Goal: Information Seeking & Learning: Learn about a topic

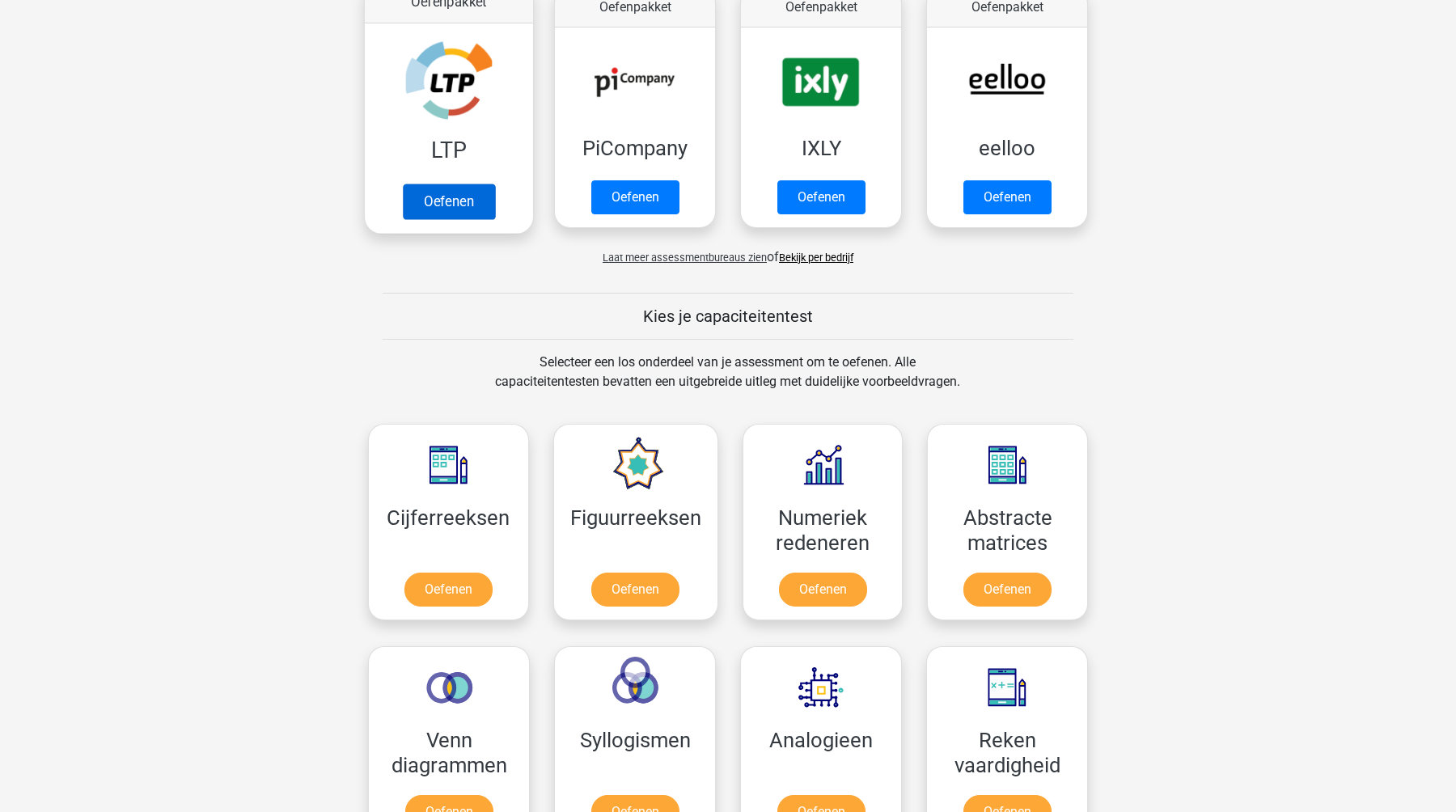
scroll to position [405, 0]
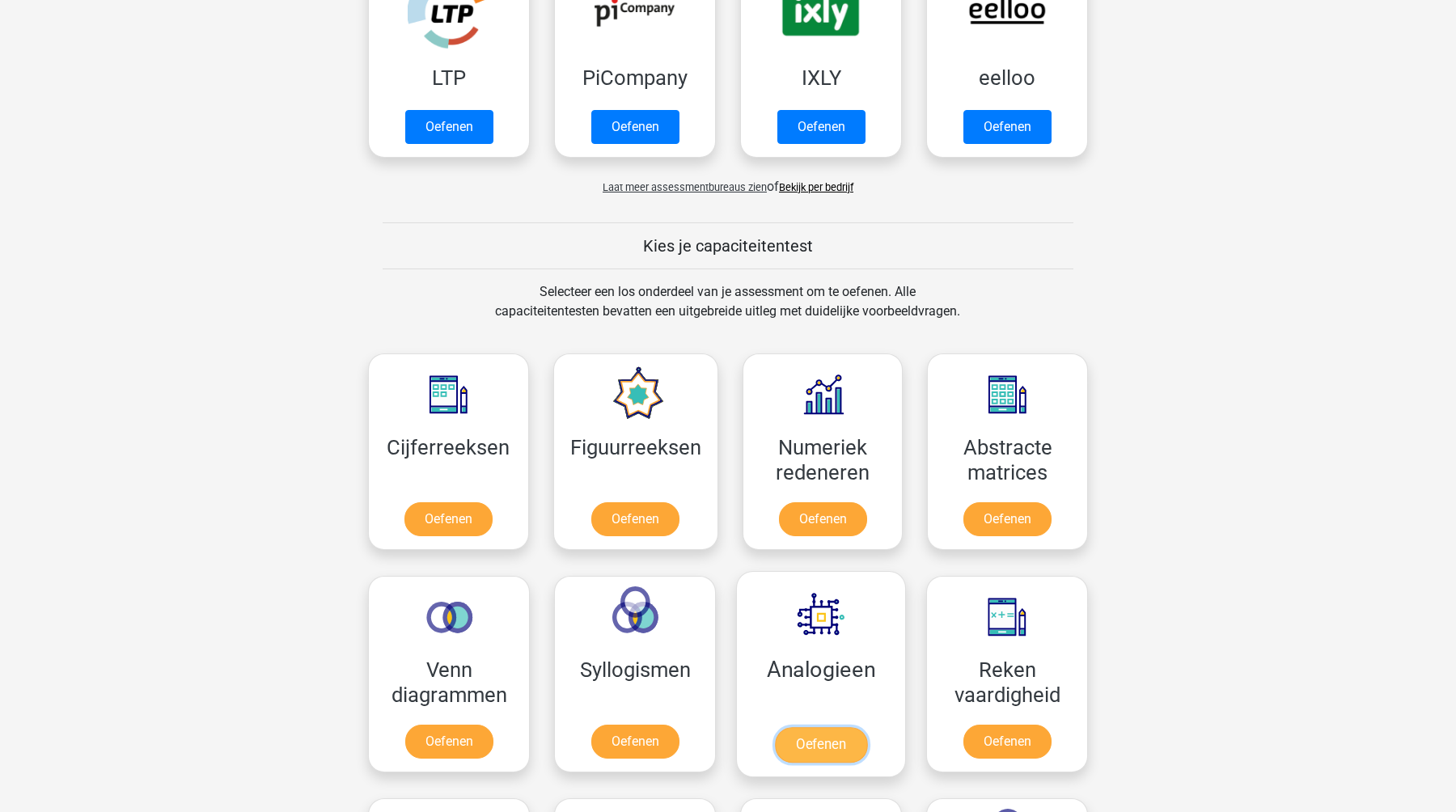
click at [814, 728] on link "Oefenen" at bounding box center [821, 745] width 92 height 36
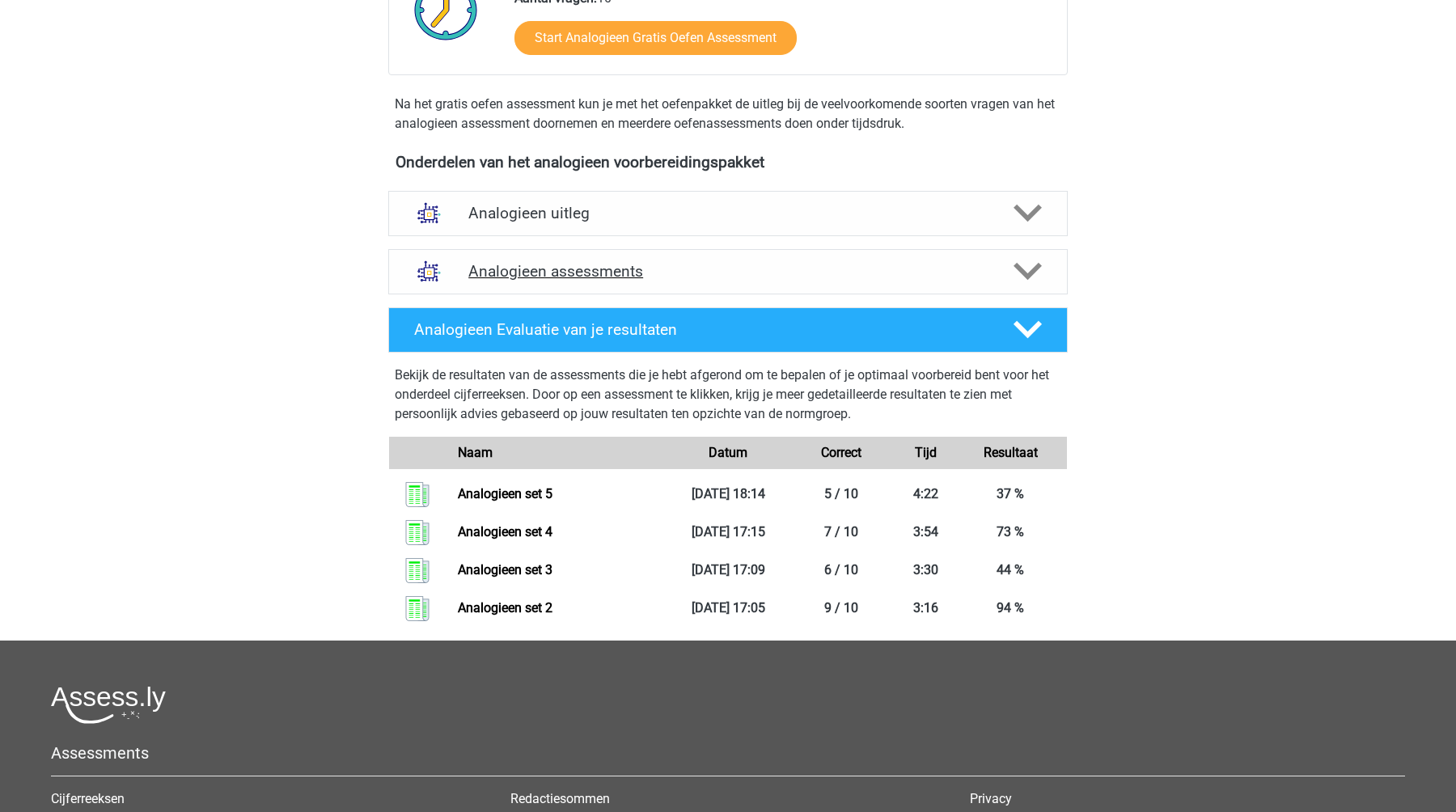
scroll to position [437, 0]
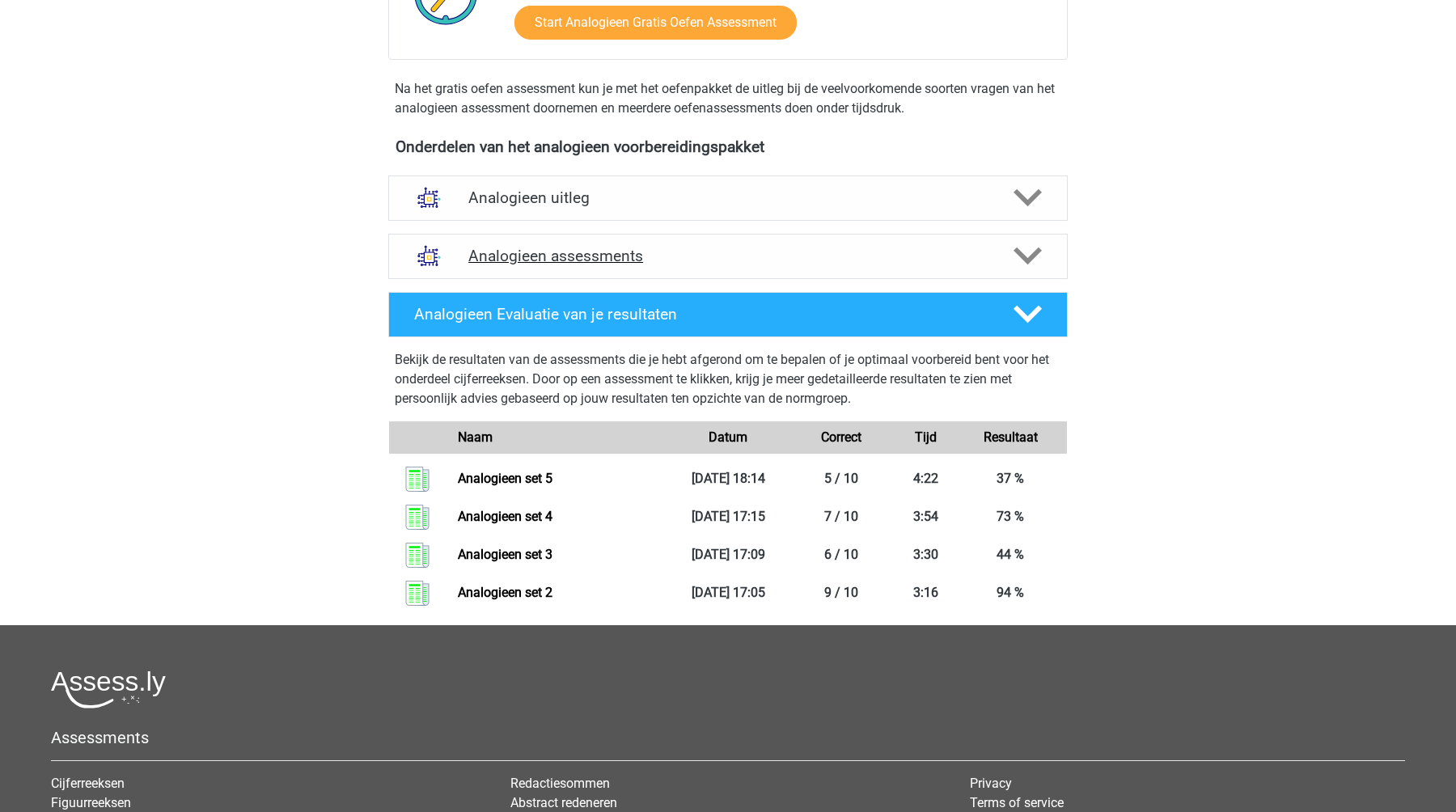
click at [722, 256] on h4 "Analogieen assessments" at bounding box center [728, 256] width 520 height 18
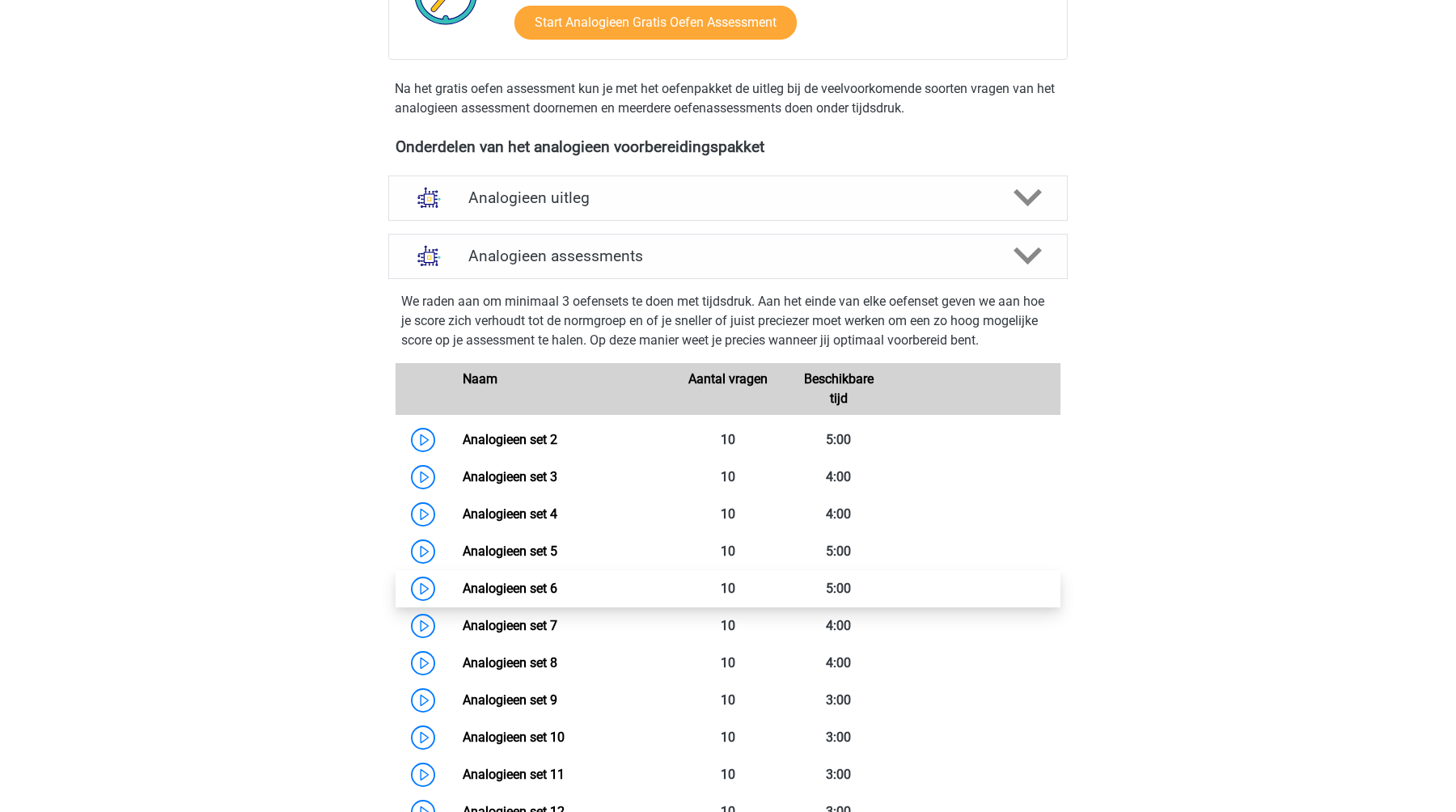
click at [530, 582] on link "Analogieen set 6" at bounding box center [510, 588] width 94 height 15
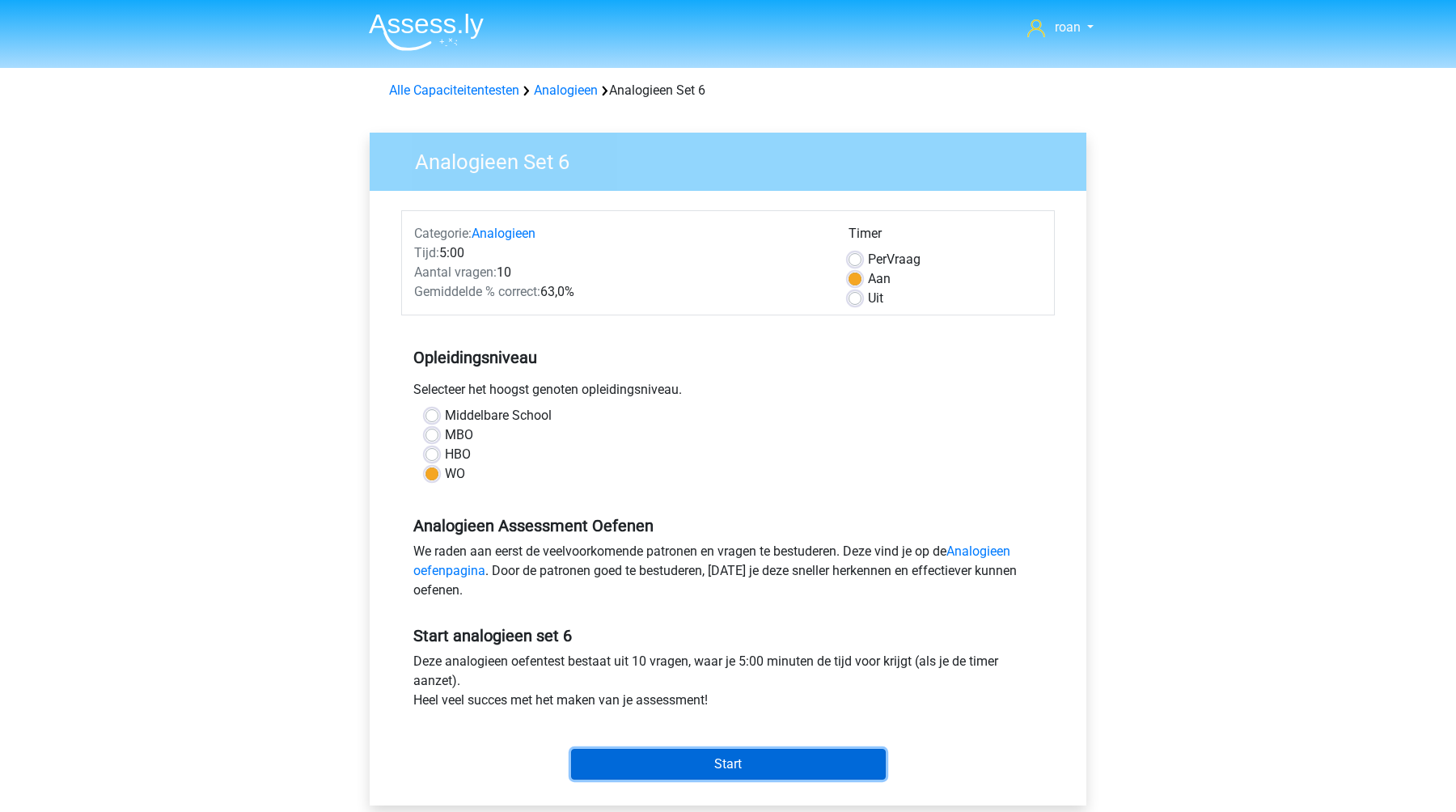
click at [642, 757] on input "Start" at bounding box center [728, 764] width 315 height 31
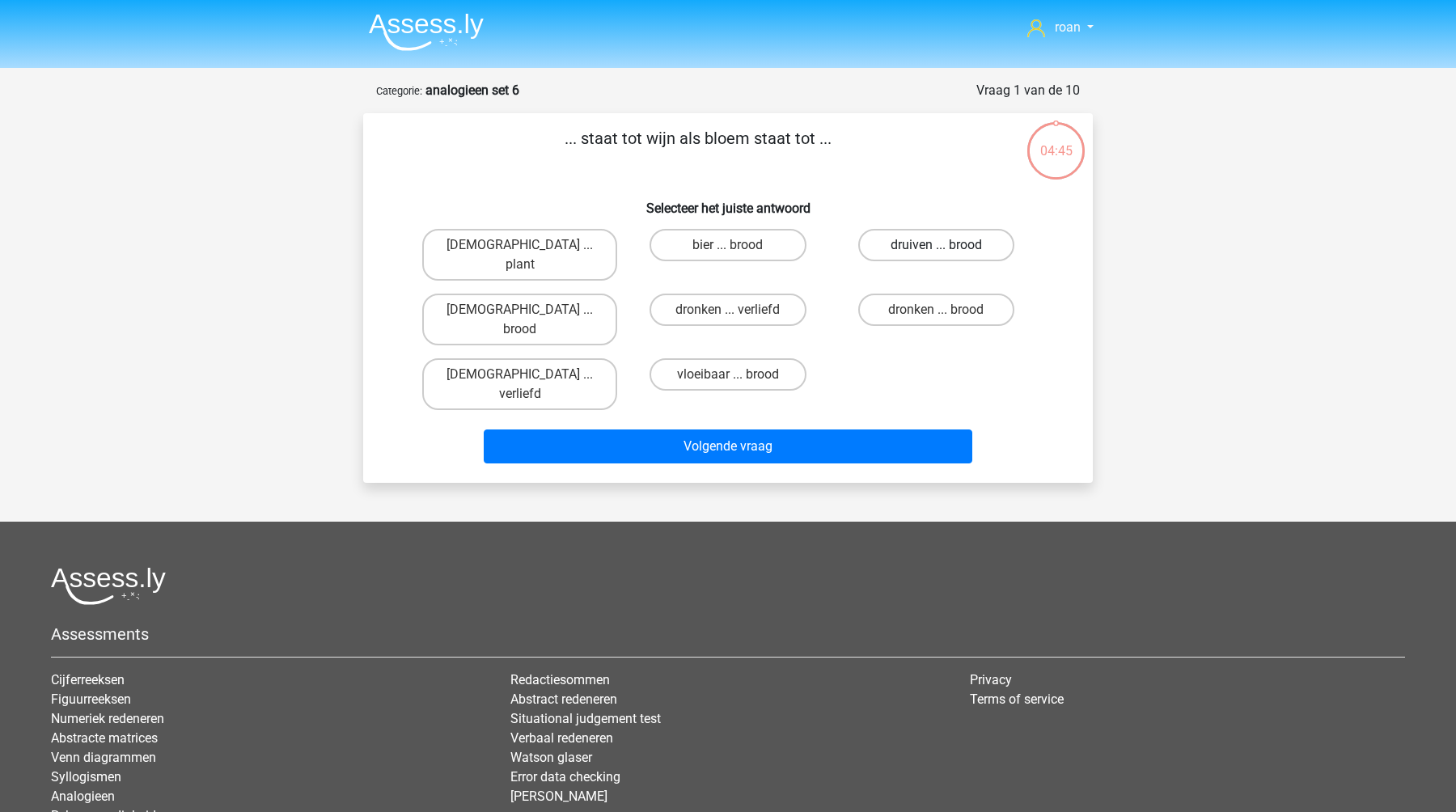
click at [966, 245] on label "druiven ... brood" at bounding box center [936, 245] width 156 height 33
click at [946, 245] on input "druiven ... brood" at bounding box center [941, 250] width 11 height 11
radio input "true"
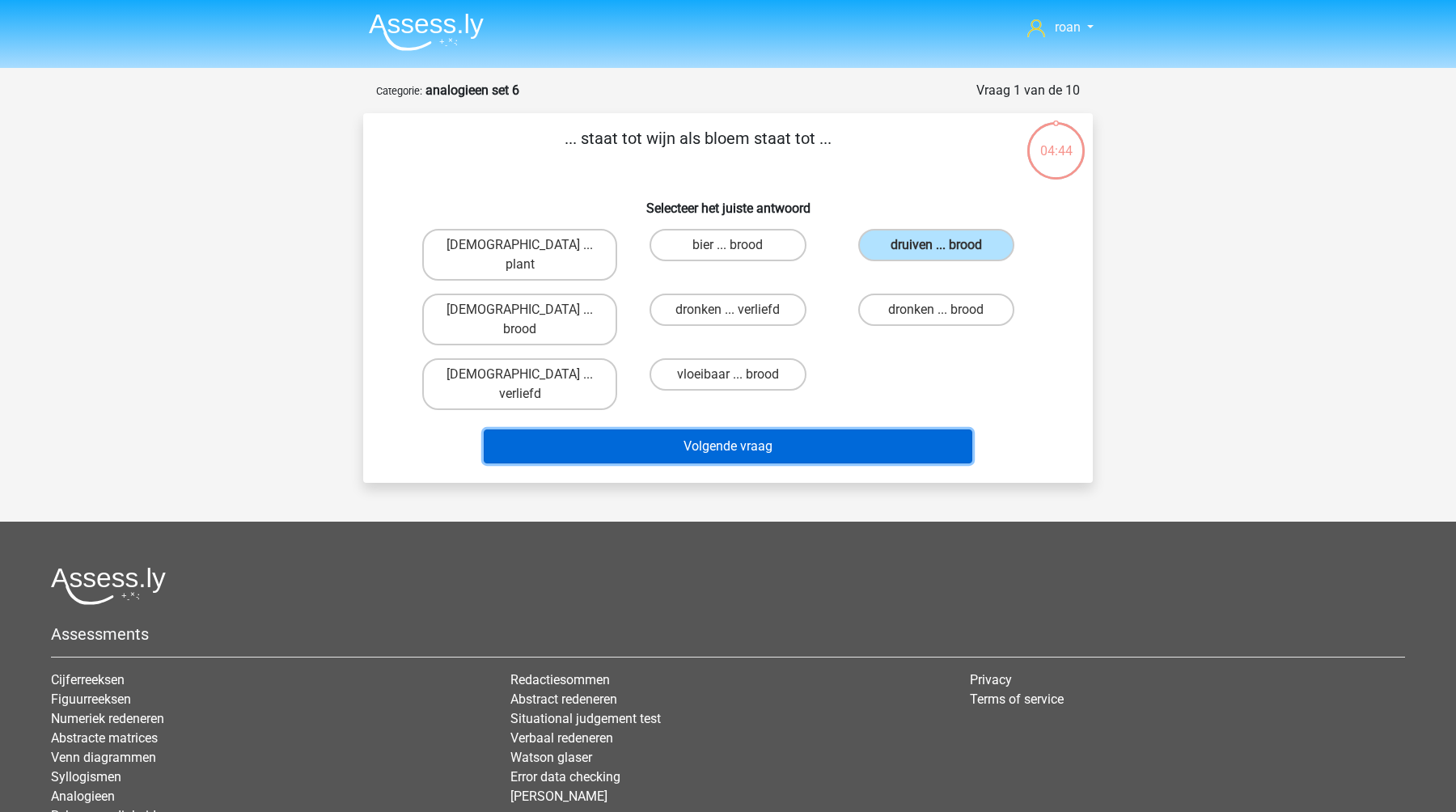
click at [842, 429] on button "Volgende vraag" at bounding box center [728, 446] width 490 height 34
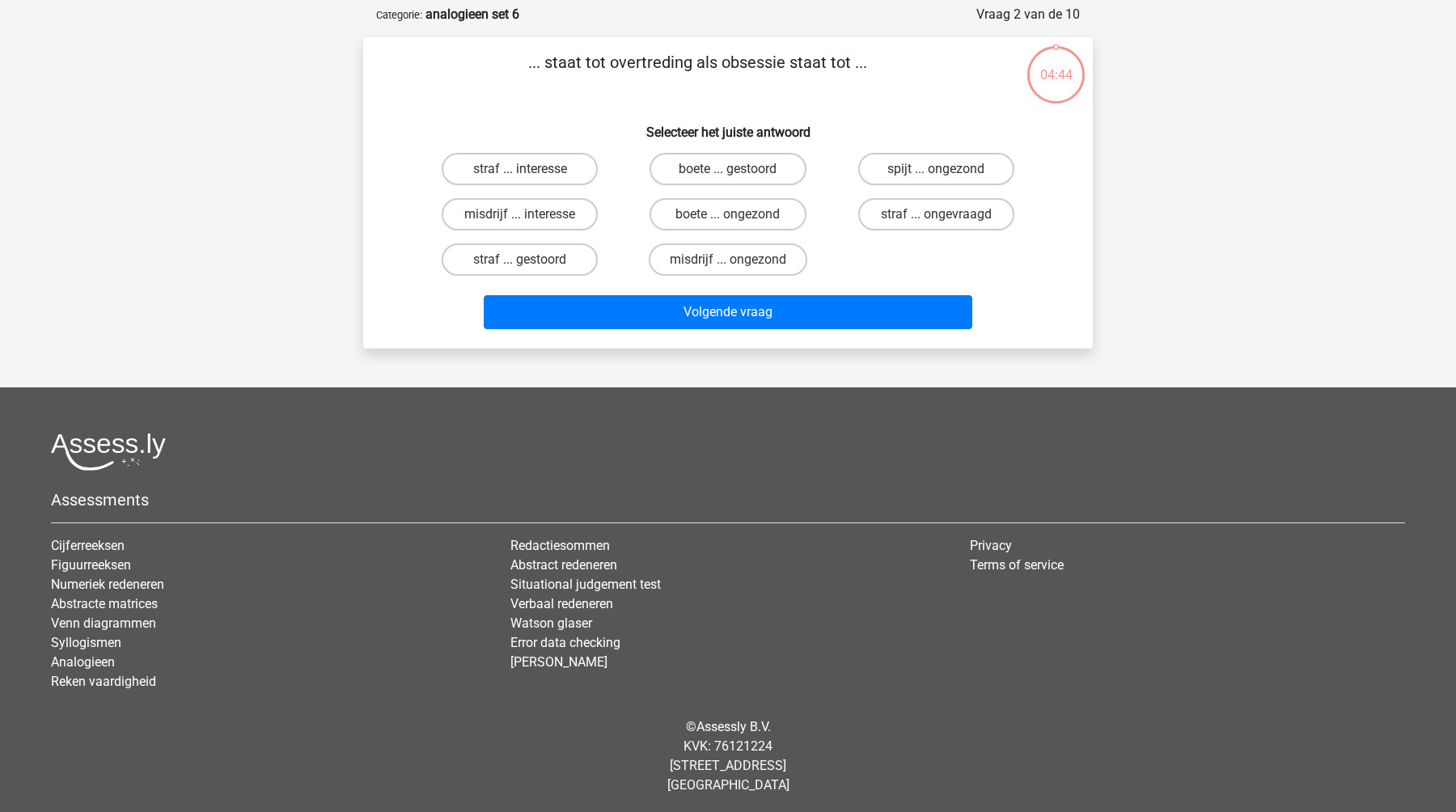
scroll to position [79, 0]
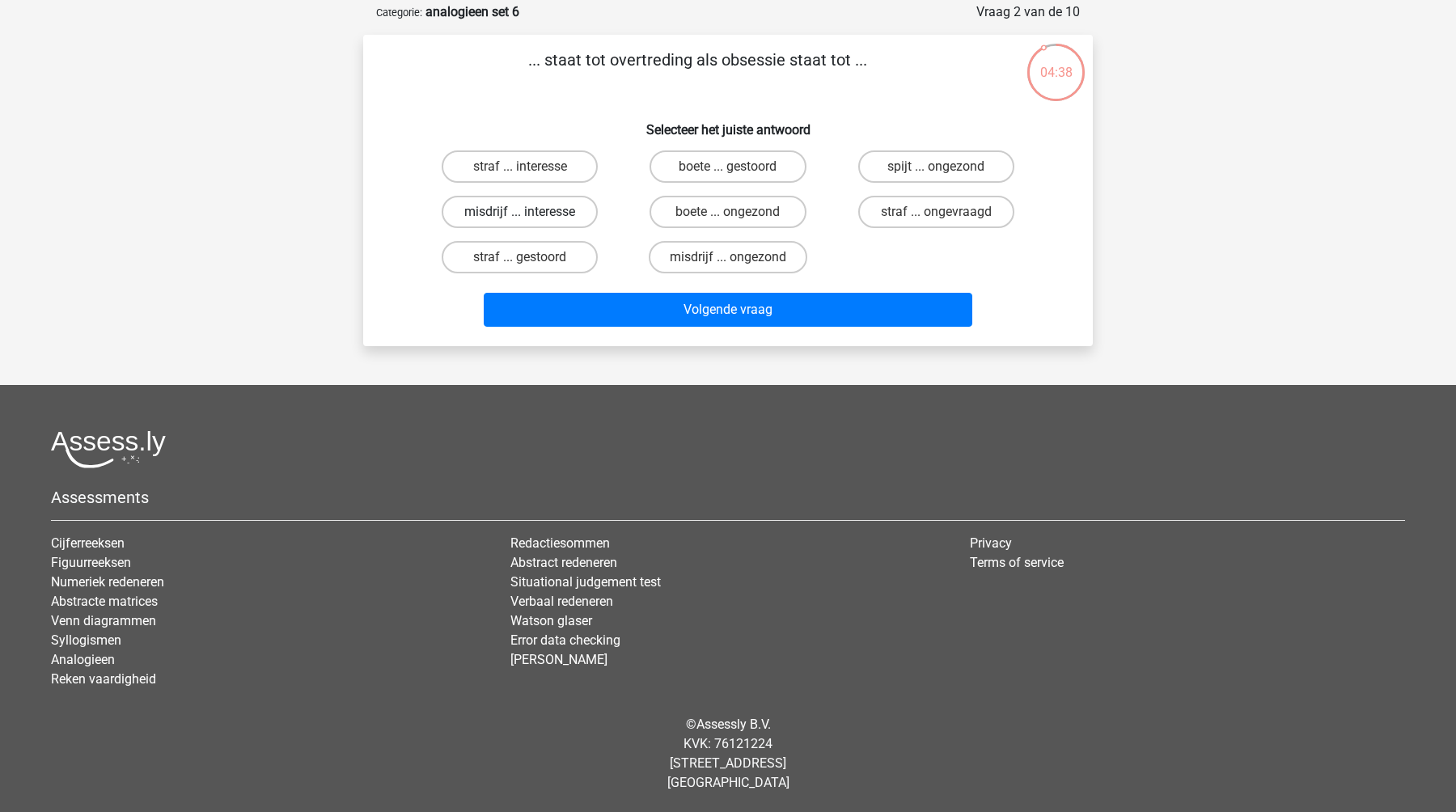
click at [505, 214] on label "misdrijf ... interesse" at bounding box center [520, 211] width 156 height 33
click at [520, 214] on input "misdrijf ... interesse" at bounding box center [525, 217] width 11 height 11
radio input "true"
click at [589, 286] on div "Volgende vraag" at bounding box center [728, 307] width 678 height 53
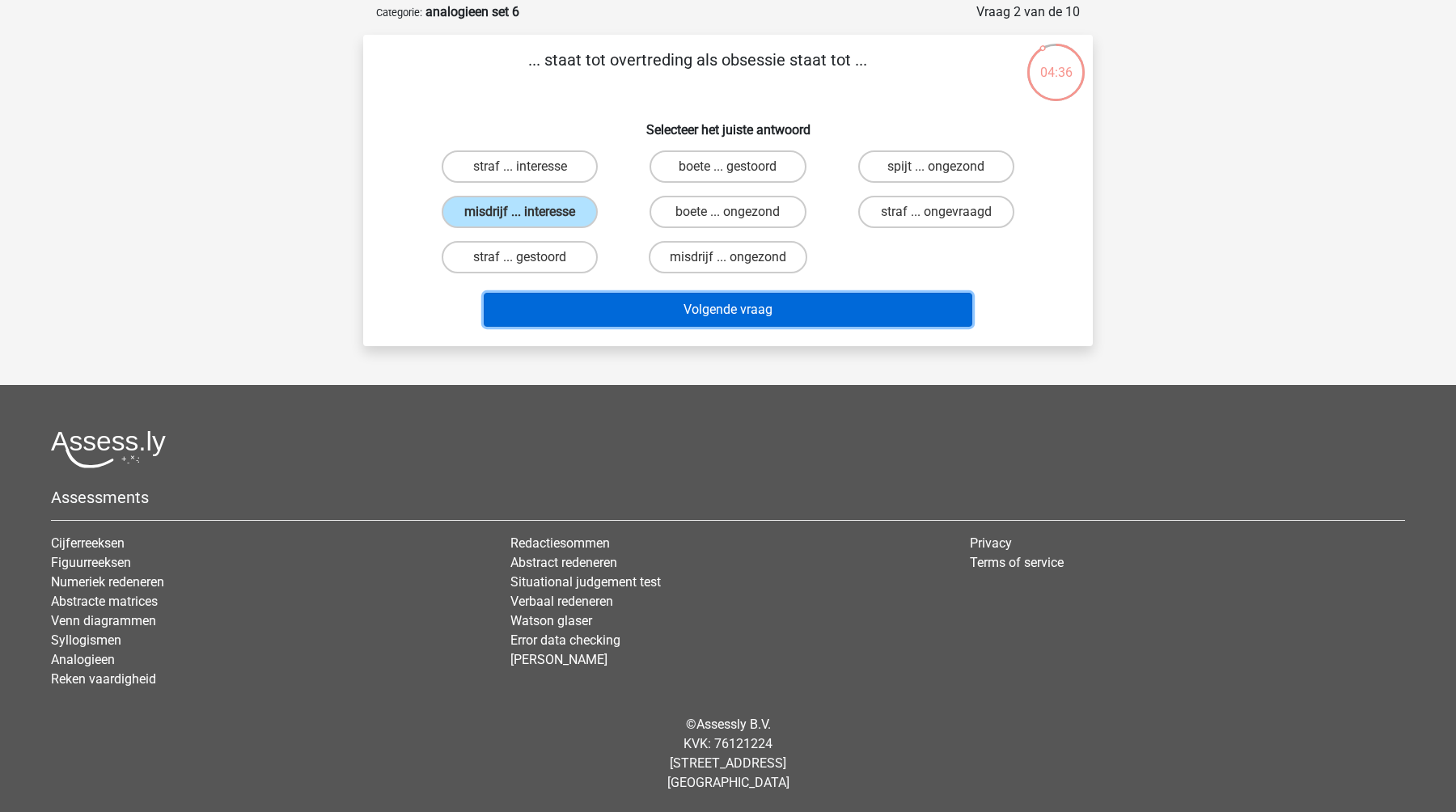
click at [588, 305] on button "Volgende vraag" at bounding box center [728, 310] width 490 height 34
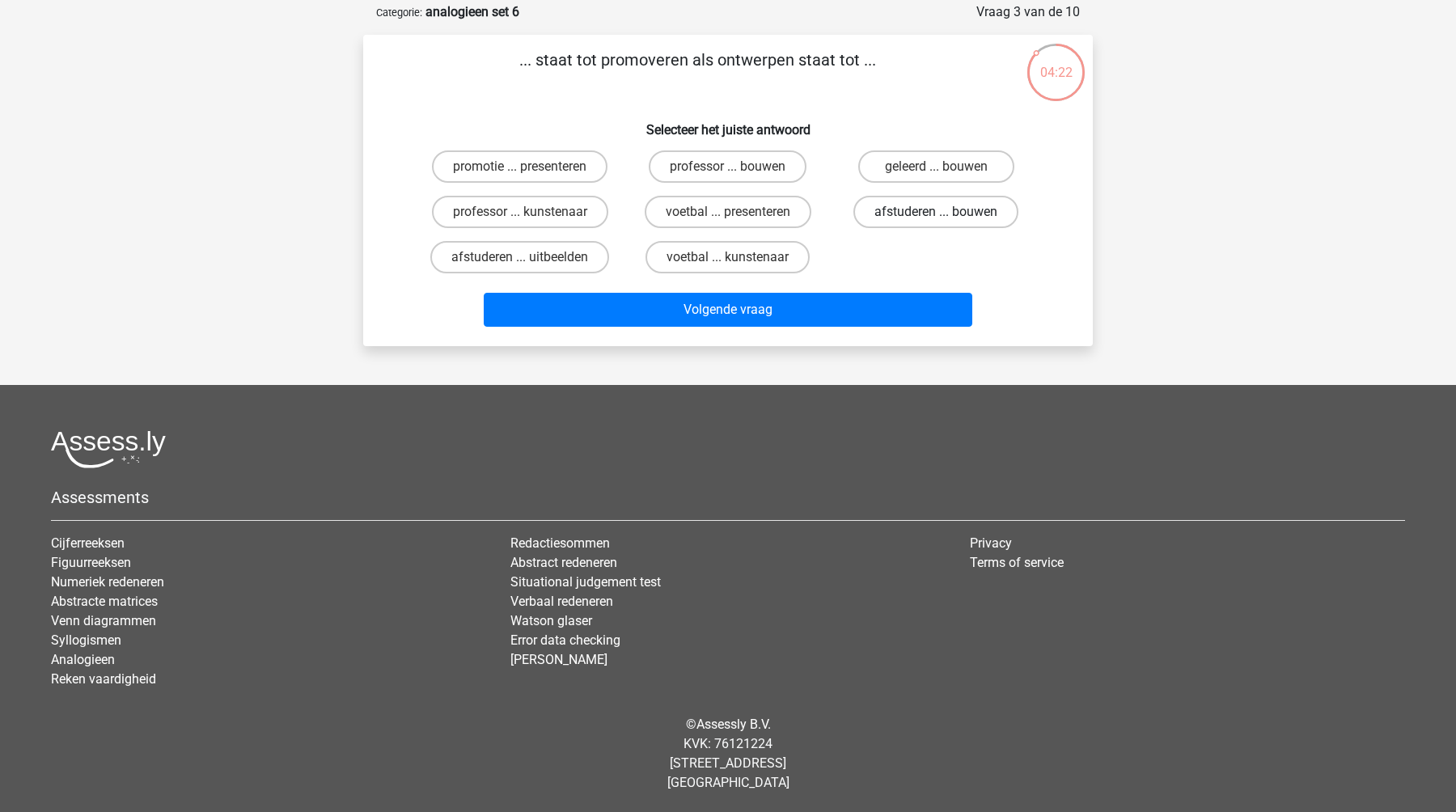
click at [927, 211] on label "afstuderen ... bouwen" at bounding box center [936, 211] width 165 height 33
click at [936, 212] on input "afstuderen ... bouwen" at bounding box center [941, 217] width 11 height 11
radio input "true"
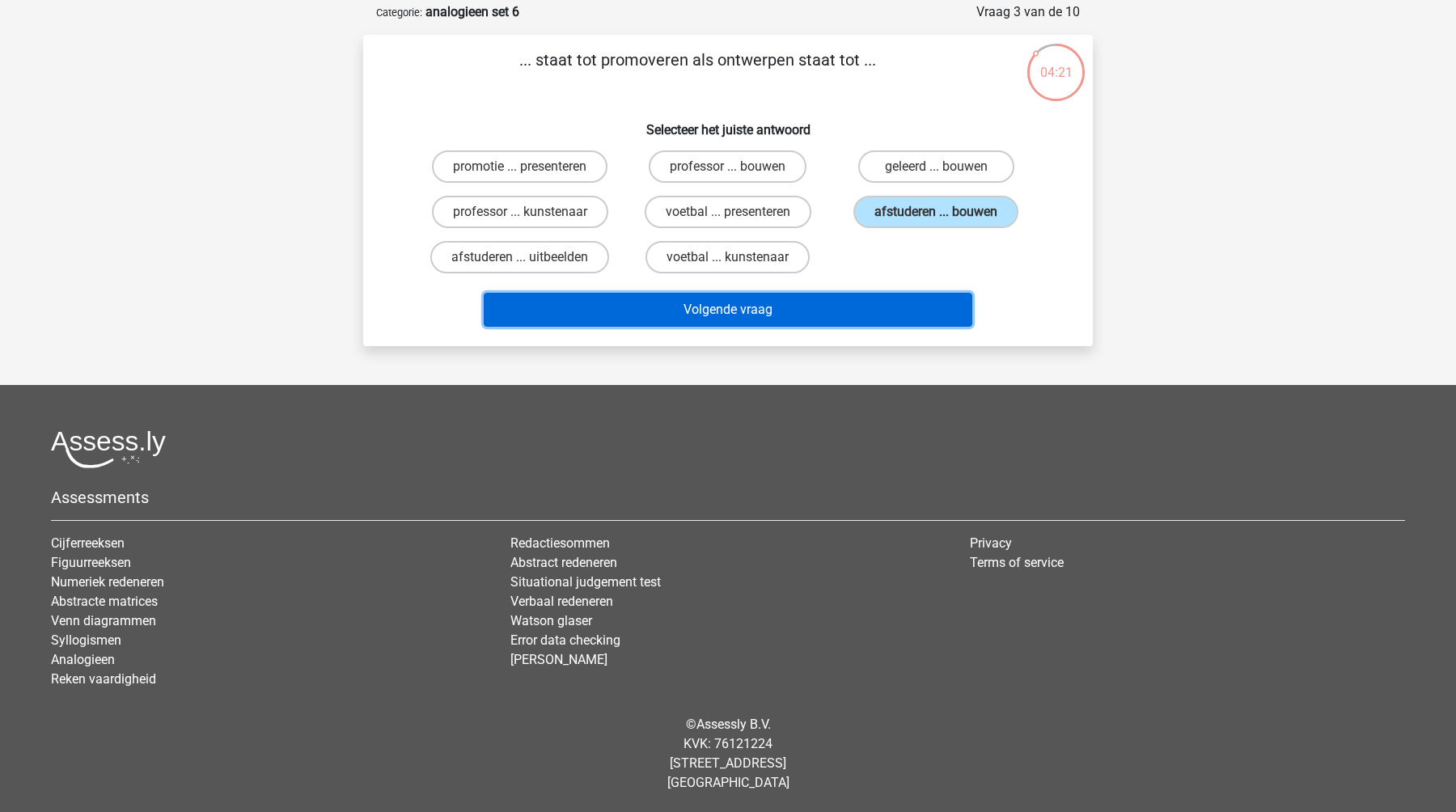
click at [810, 304] on button "Volgende vraag" at bounding box center [728, 310] width 490 height 34
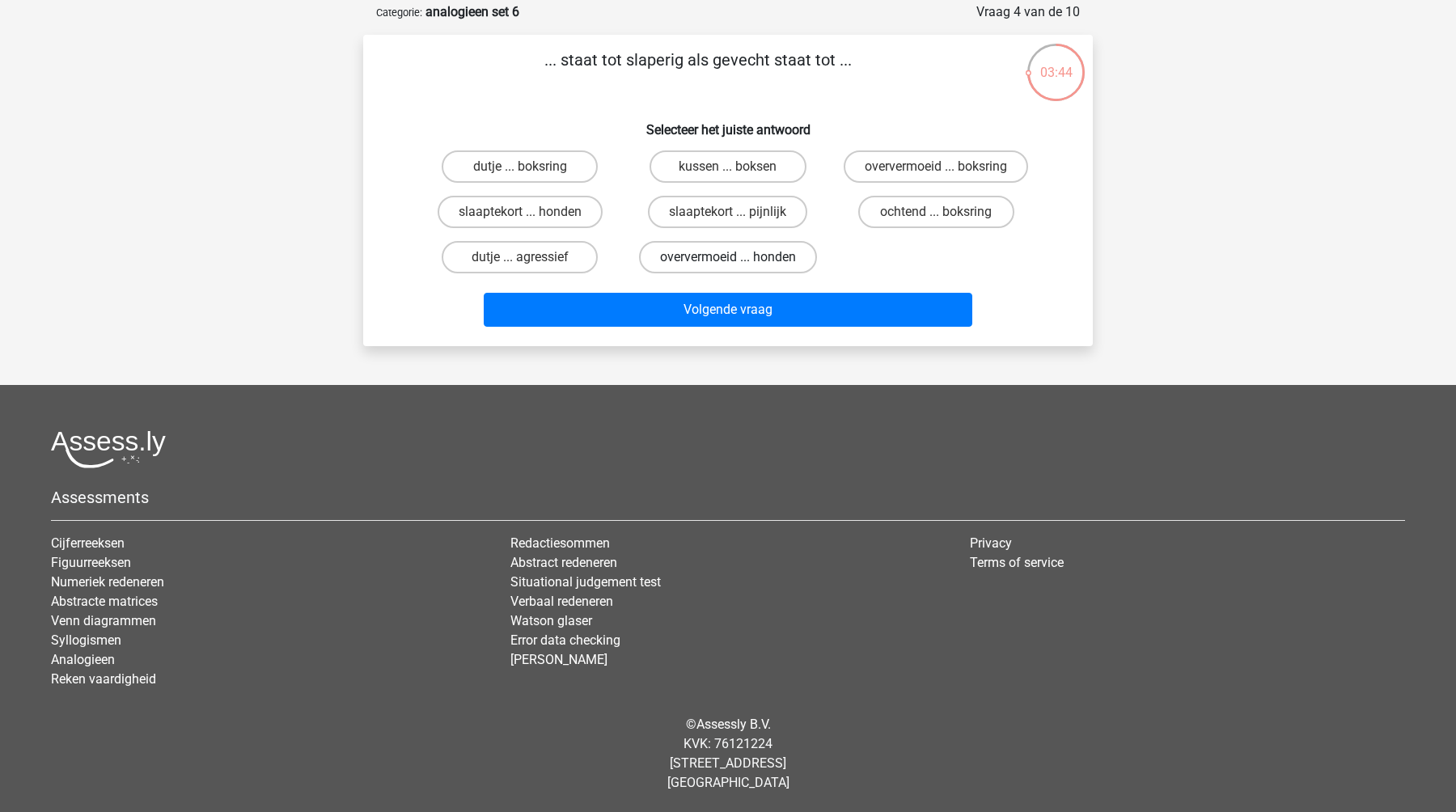
click at [659, 251] on label "oververmoeid ... honden" at bounding box center [728, 257] width 178 height 33
click at [728, 257] on input "oververmoeid ... honden" at bounding box center [733, 262] width 11 height 11
radio input "true"
click at [570, 260] on label "dutje ... agressief" at bounding box center [520, 257] width 156 height 33
click at [530, 260] on input "dutje ... agressief" at bounding box center [525, 262] width 11 height 11
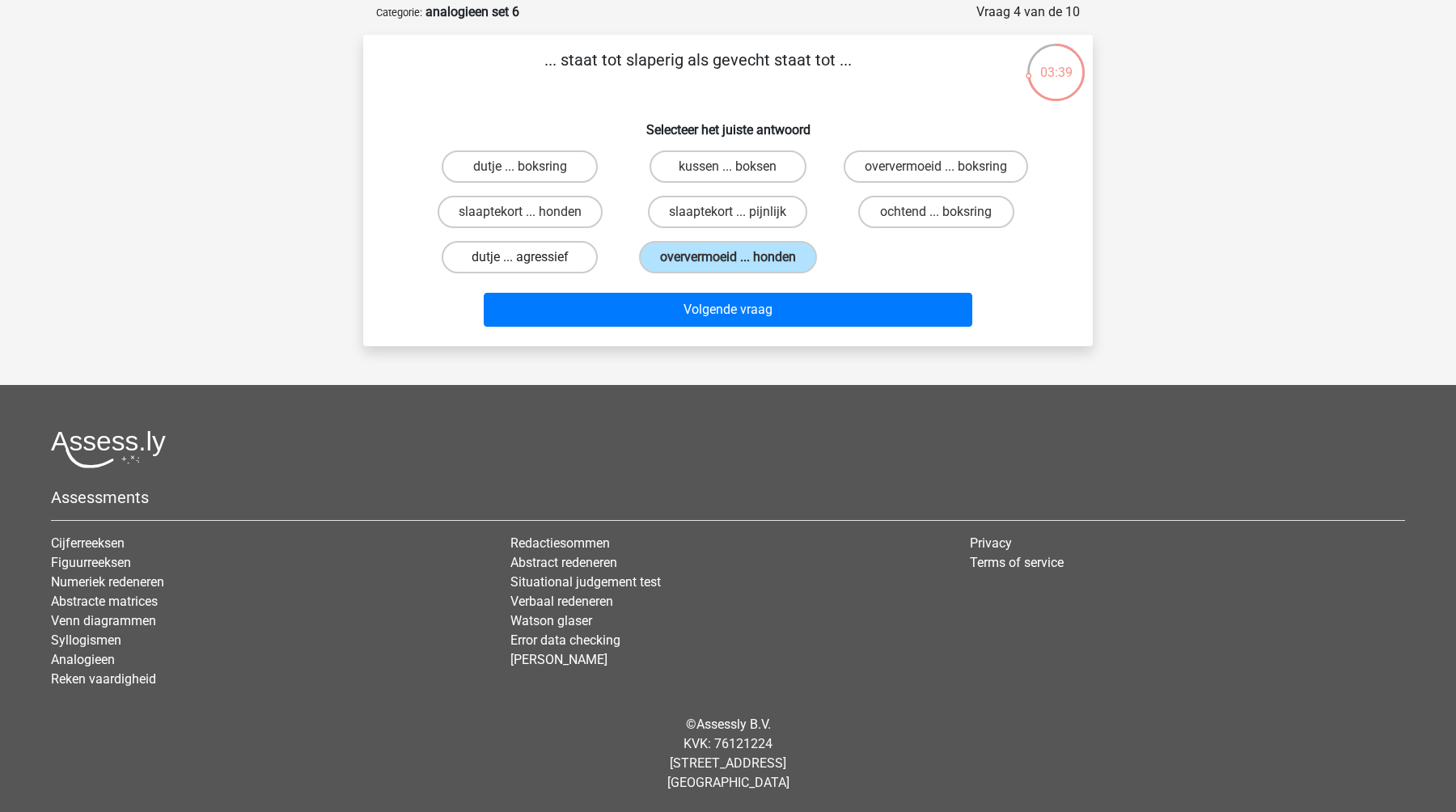
radio input "true"
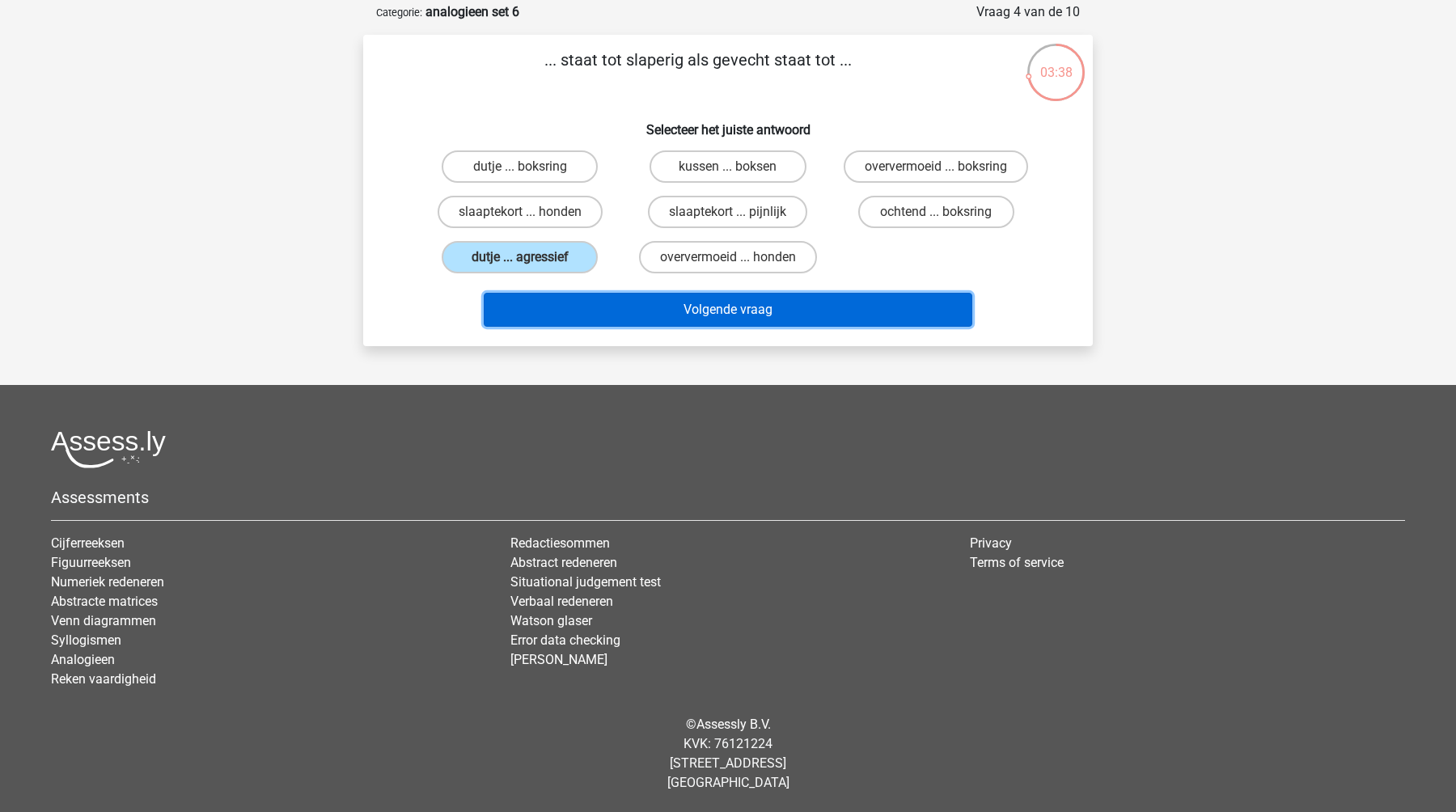
click at [657, 313] on button "Volgende vraag" at bounding box center [728, 310] width 490 height 34
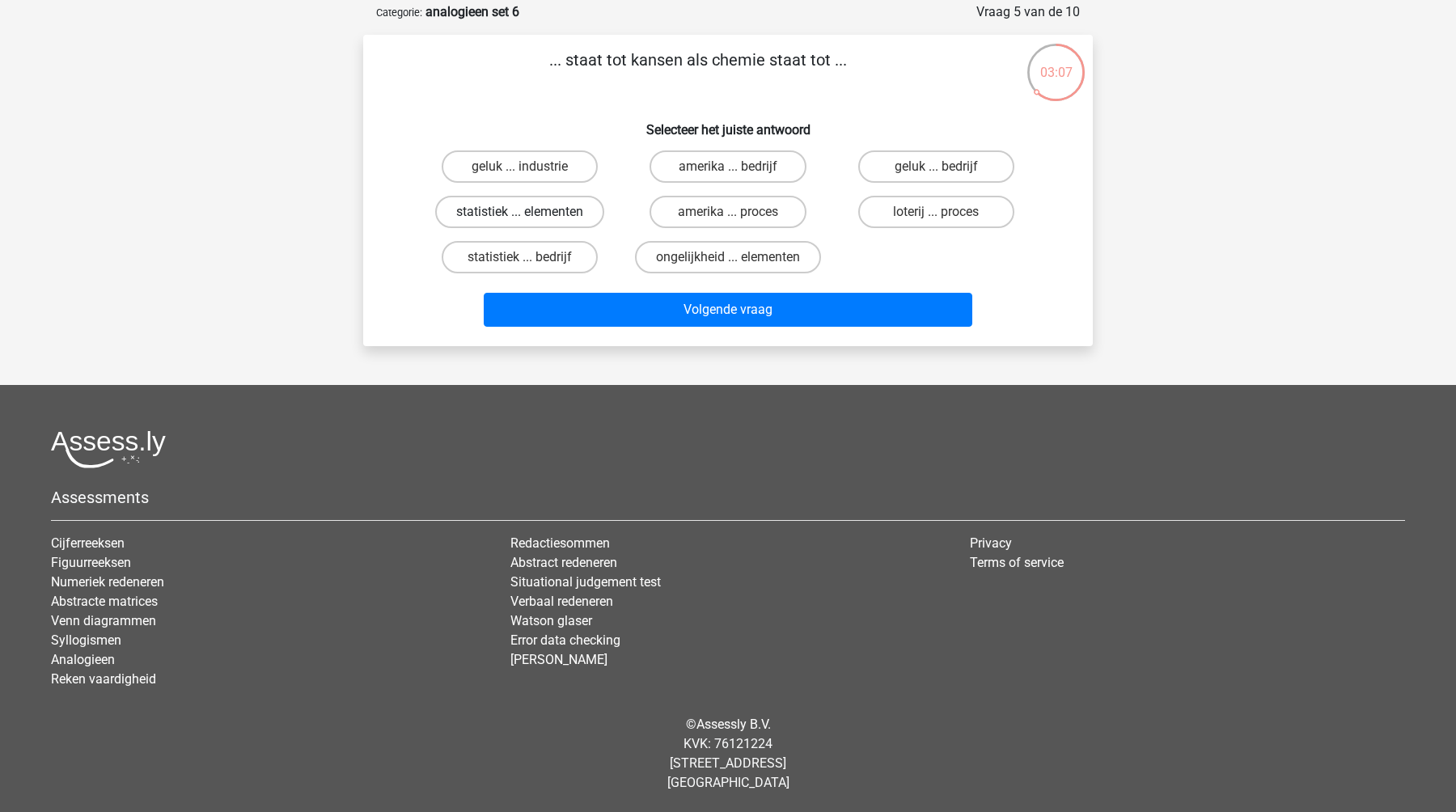
click at [569, 216] on label "statistiek ... elementen" at bounding box center [520, 211] width 169 height 33
click at [530, 216] on input "statistiek ... elementen" at bounding box center [525, 217] width 11 height 11
radio input "true"
click at [616, 329] on div "Volgende vraag" at bounding box center [728, 313] width 625 height 40
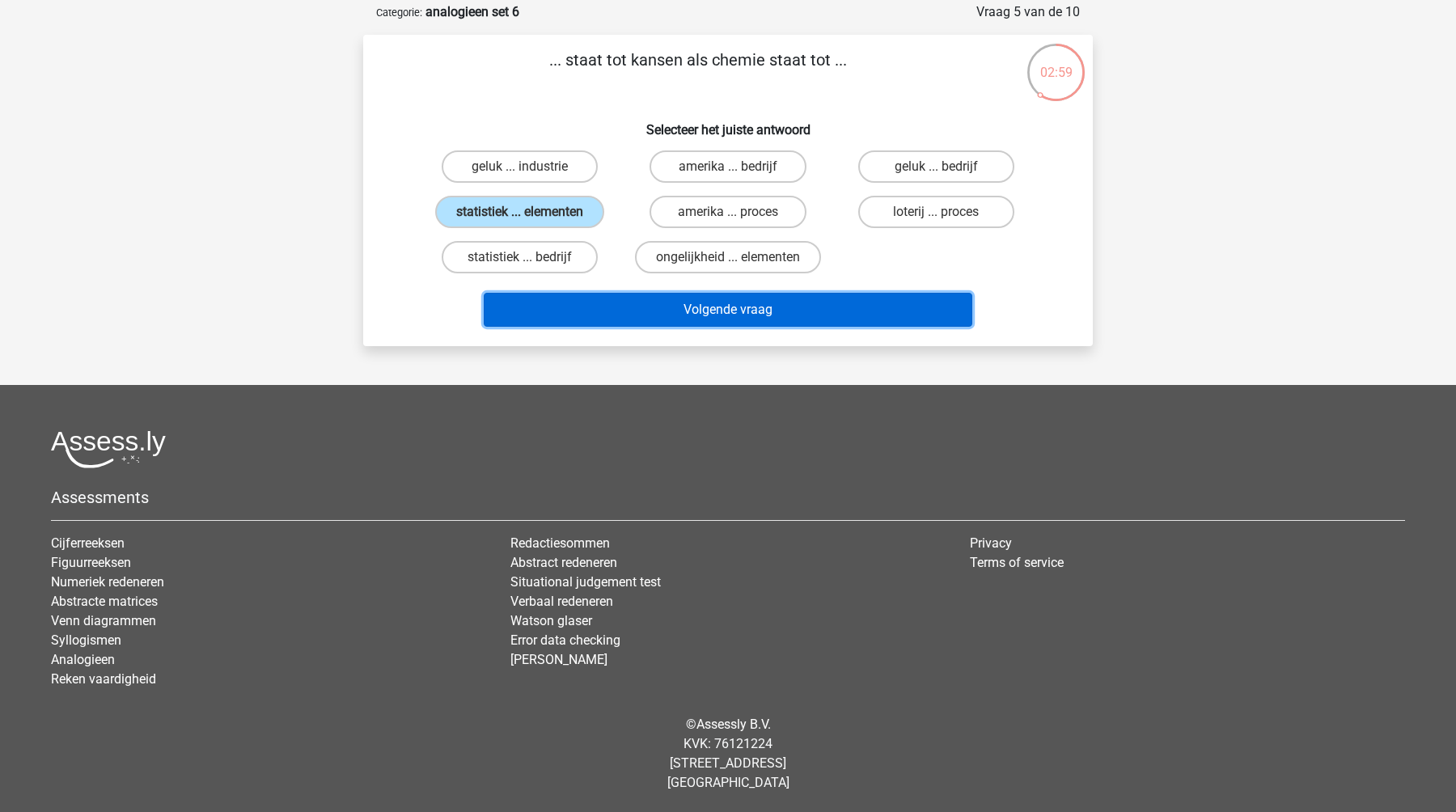
click at [627, 306] on button "Volgende vraag" at bounding box center [728, 310] width 490 height 34
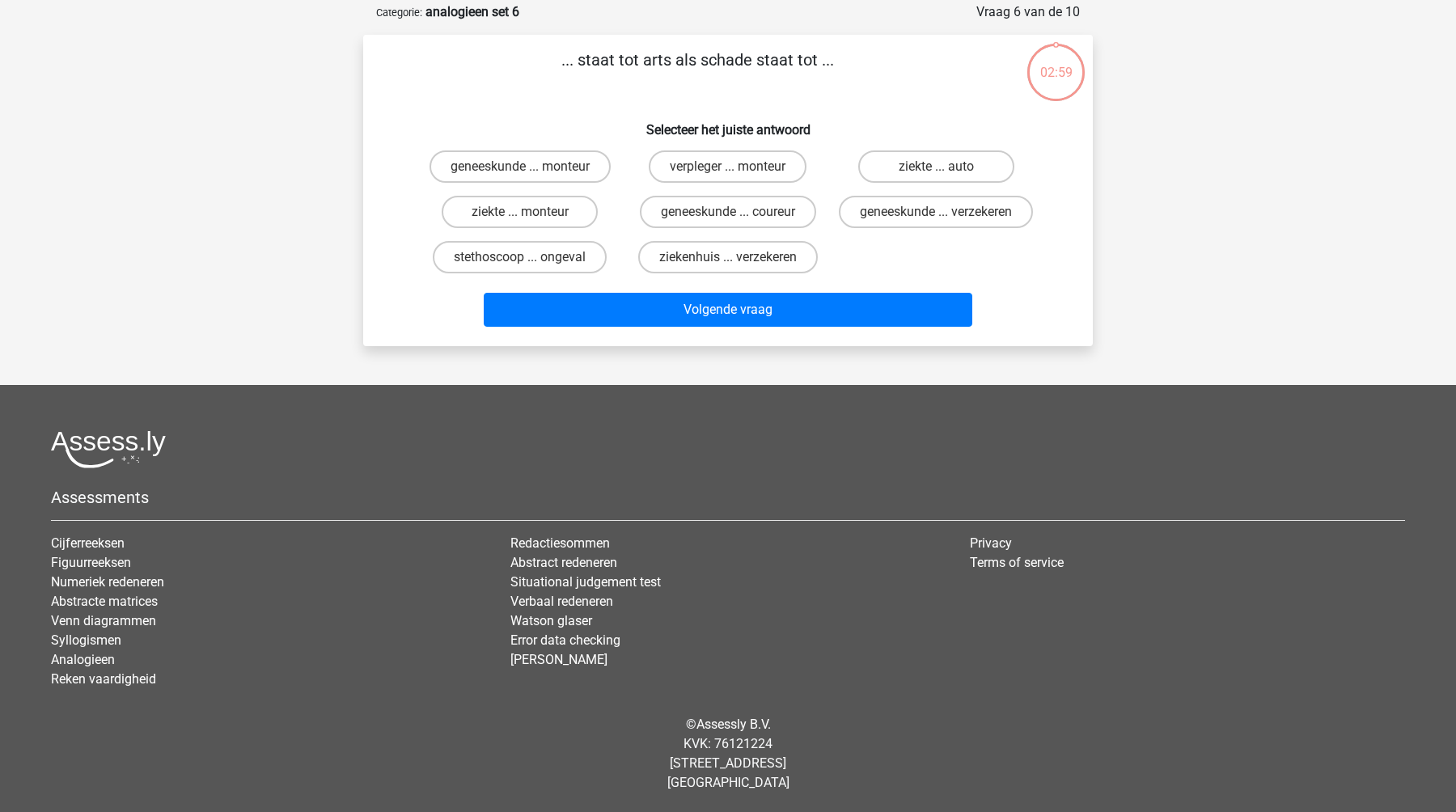
scroll to position [81, 0]
click at [560, 218] on label "ziekte ... monteur" at bounding box center [520, 211] width 156 height 33
click at [530, 218] on input "ziekte ... monteur" at bounding box center [525, 217] width 11 height 11
radio input "true"
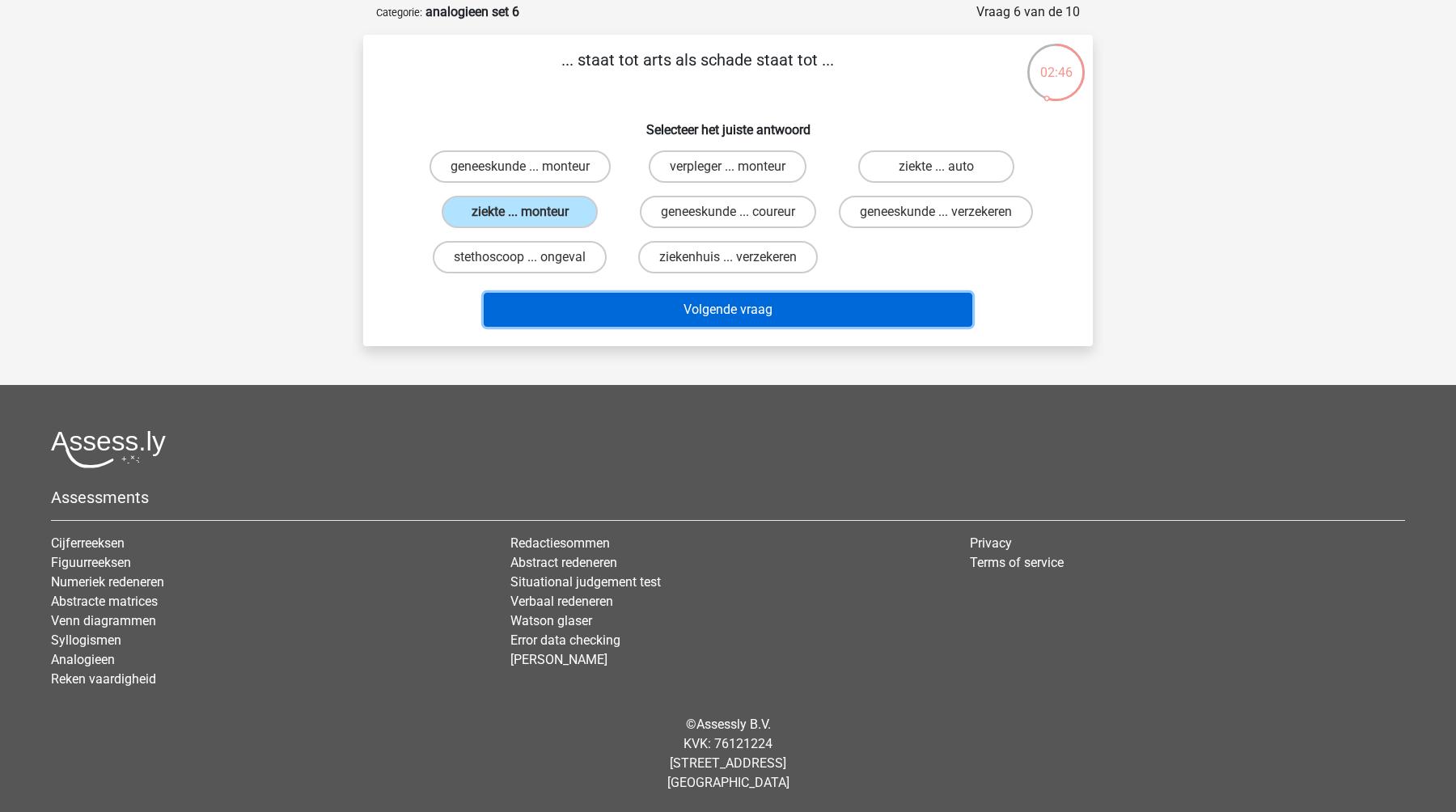
click at [715, 327] on button "Volgende vraag" at bounding box center [728, 310] width 490 height 34
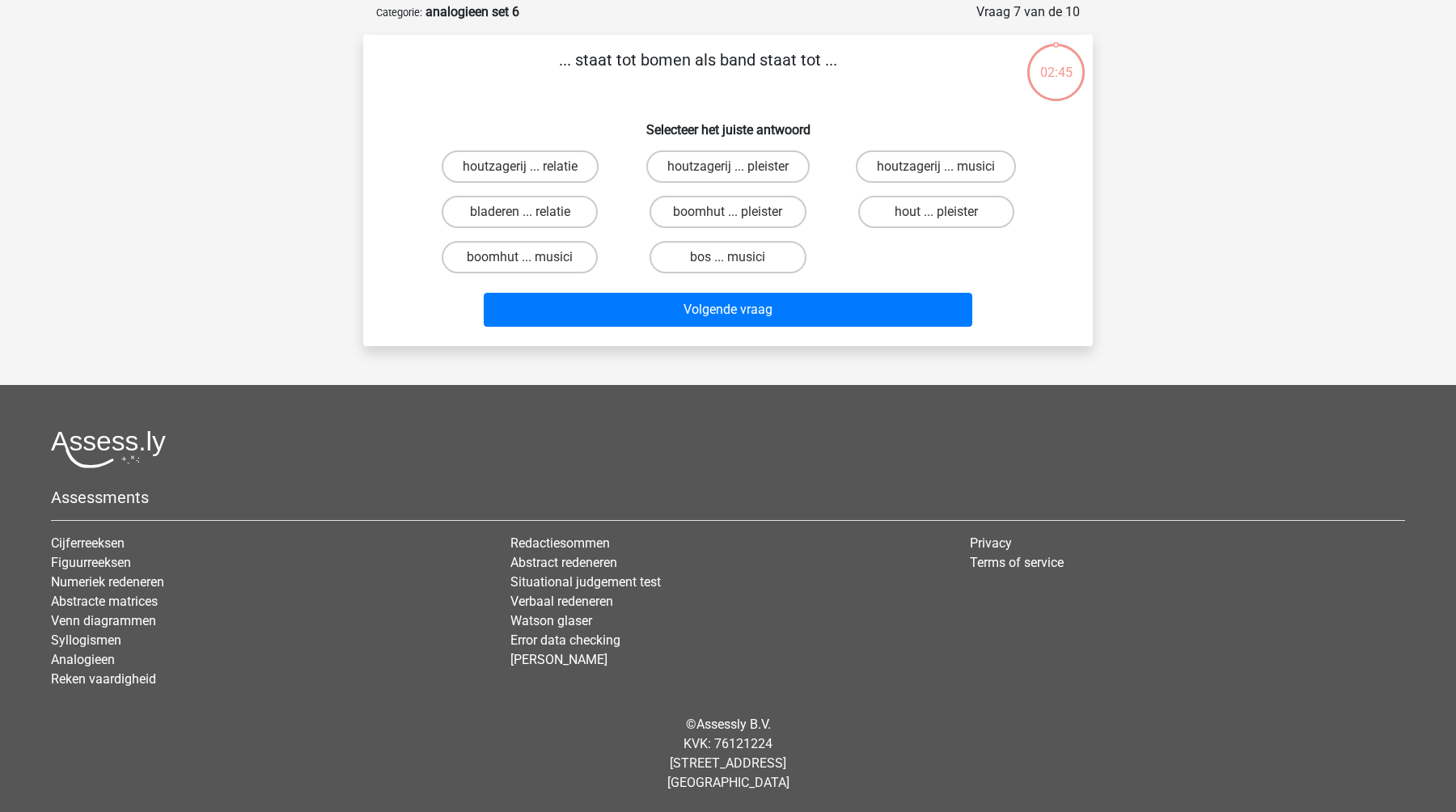
scroll to position [79, 0]
click at [529, 263] on input "boomhut ... musici" at bounding box center [525, 262] width 11 height 11
radio input "true"
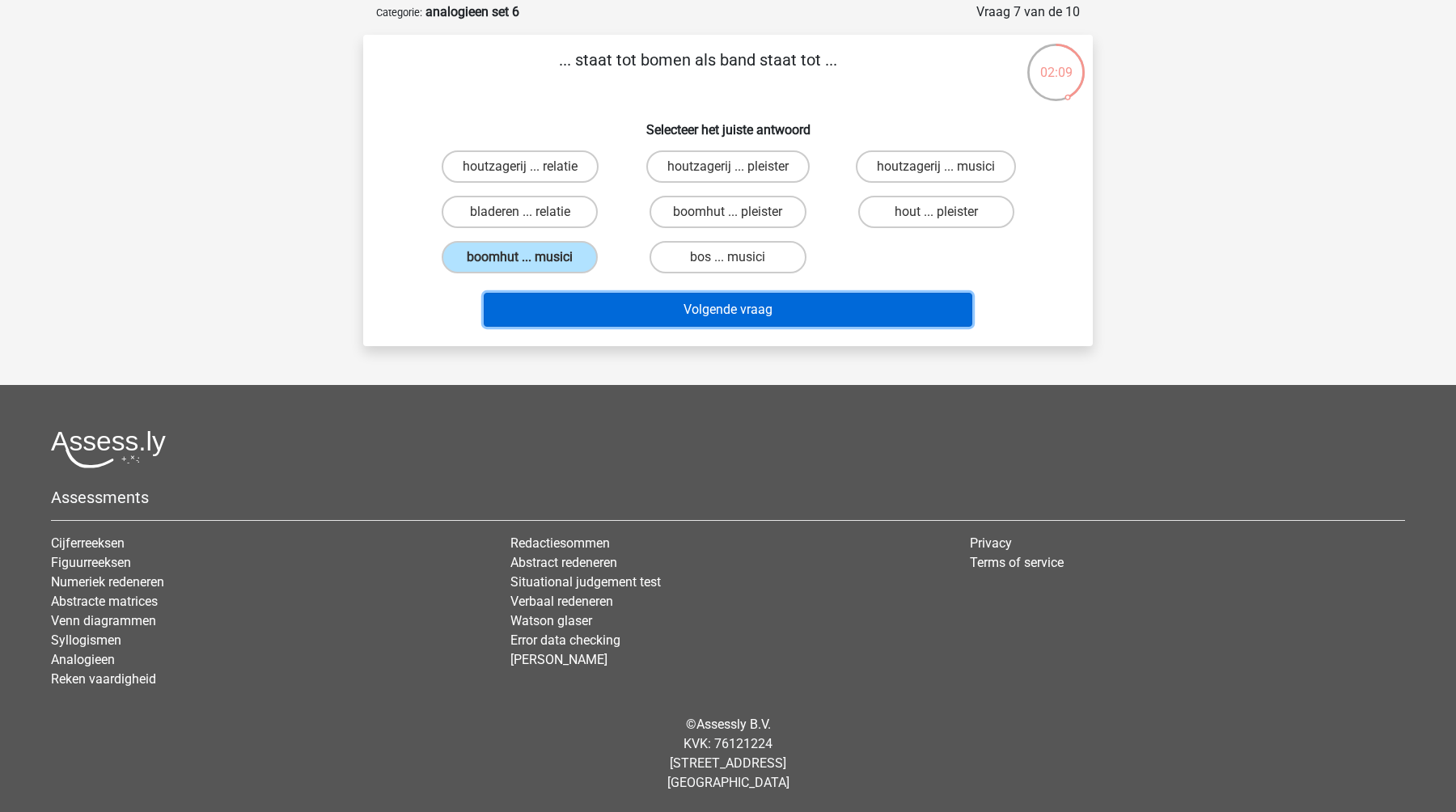
click at [638, 310] on button "Volgende vraag" at bounding box center [728, 310] width 490 height 34
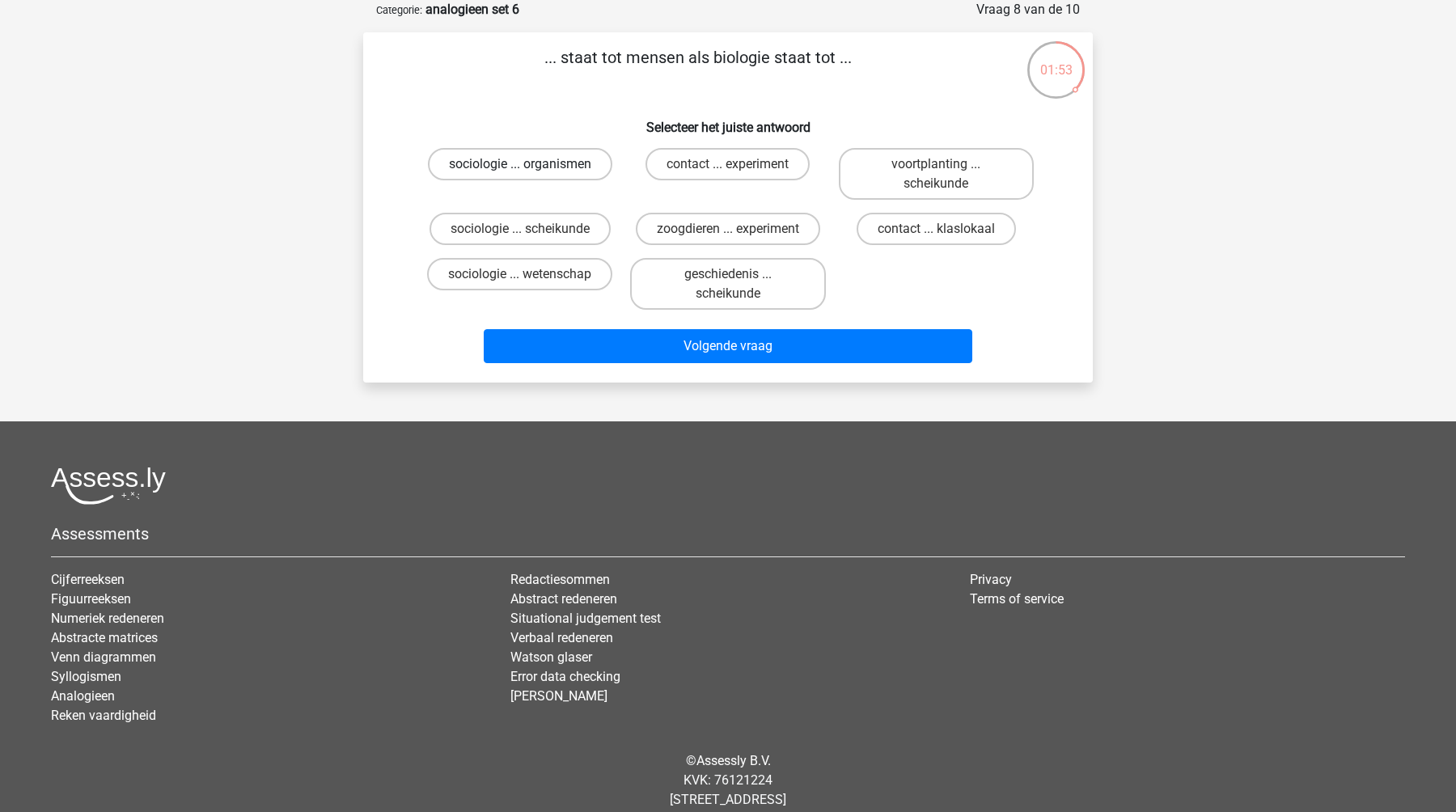
click at [585, 170] on label "sociologie ... organismen" at bounding box center [520, 164] width 185 height 33
click at [530, 170] on input "sociologie ... organismen" at bounding box center [525, 170] width 11 height 11
radio input "true"
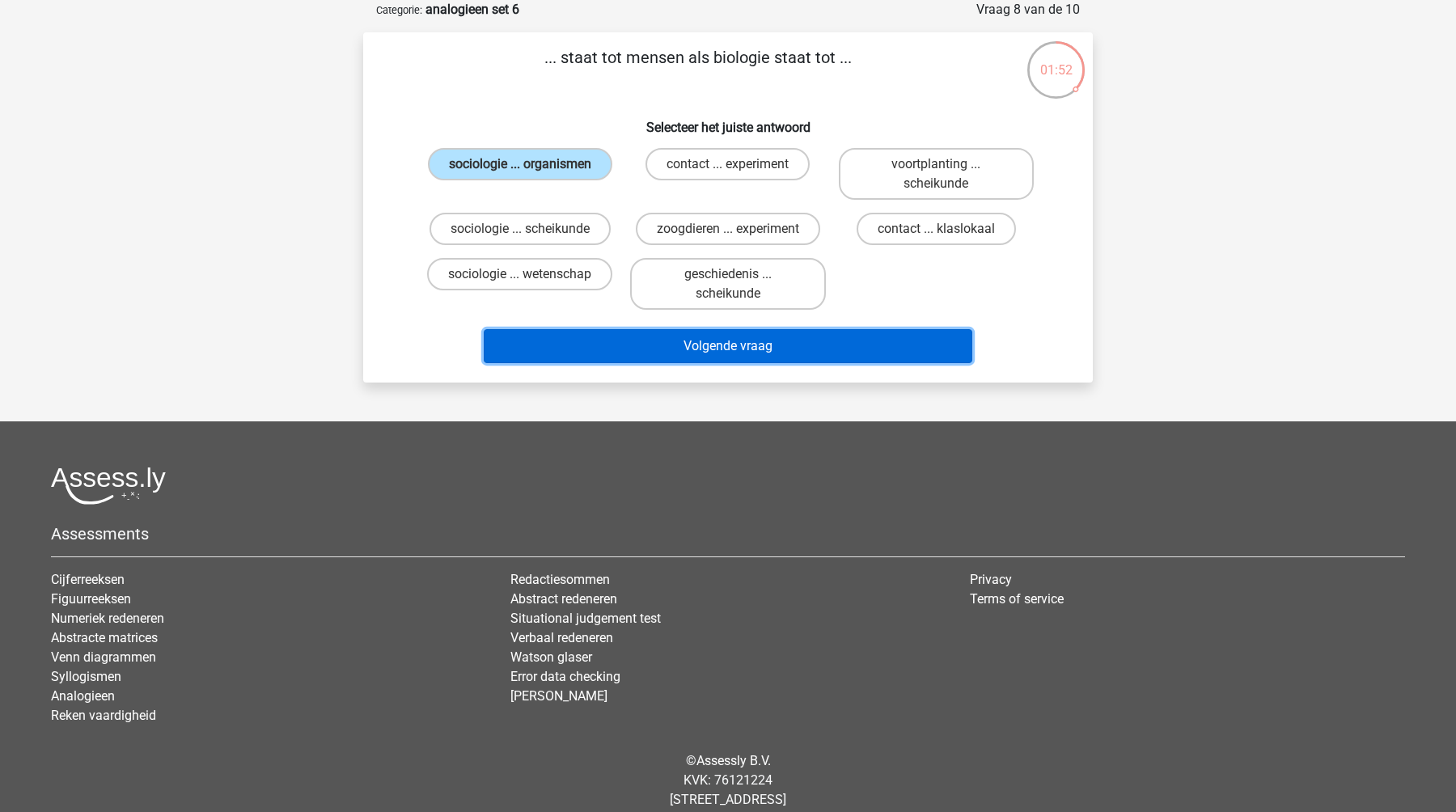
click at [619, 348] on button "Volgende vraag" at bounding box center [728, 346] width 490 height 34
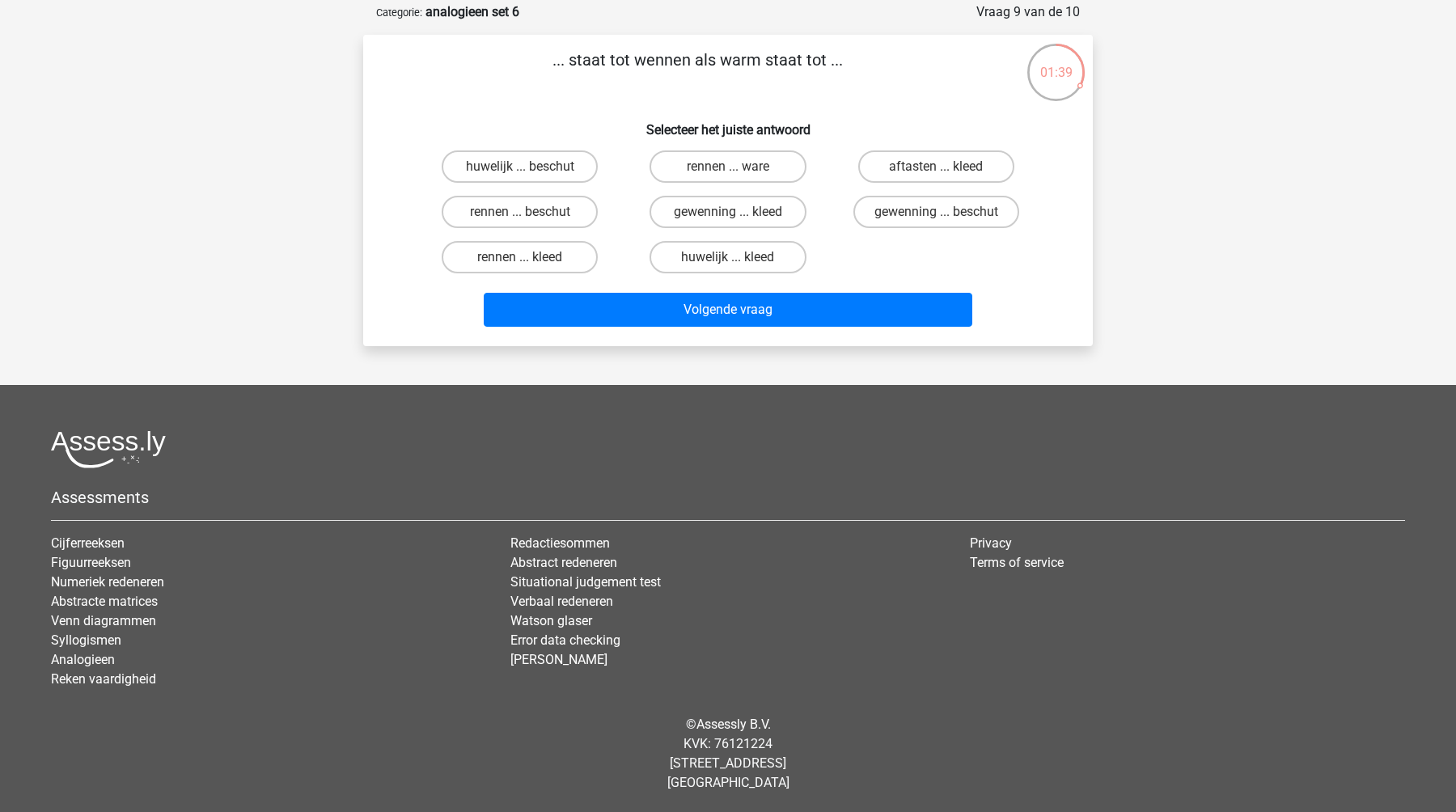
click at [733, 173] on input "rennen ... ware" at bounding box center [733, 172] width 11 height 11
radio input "true"
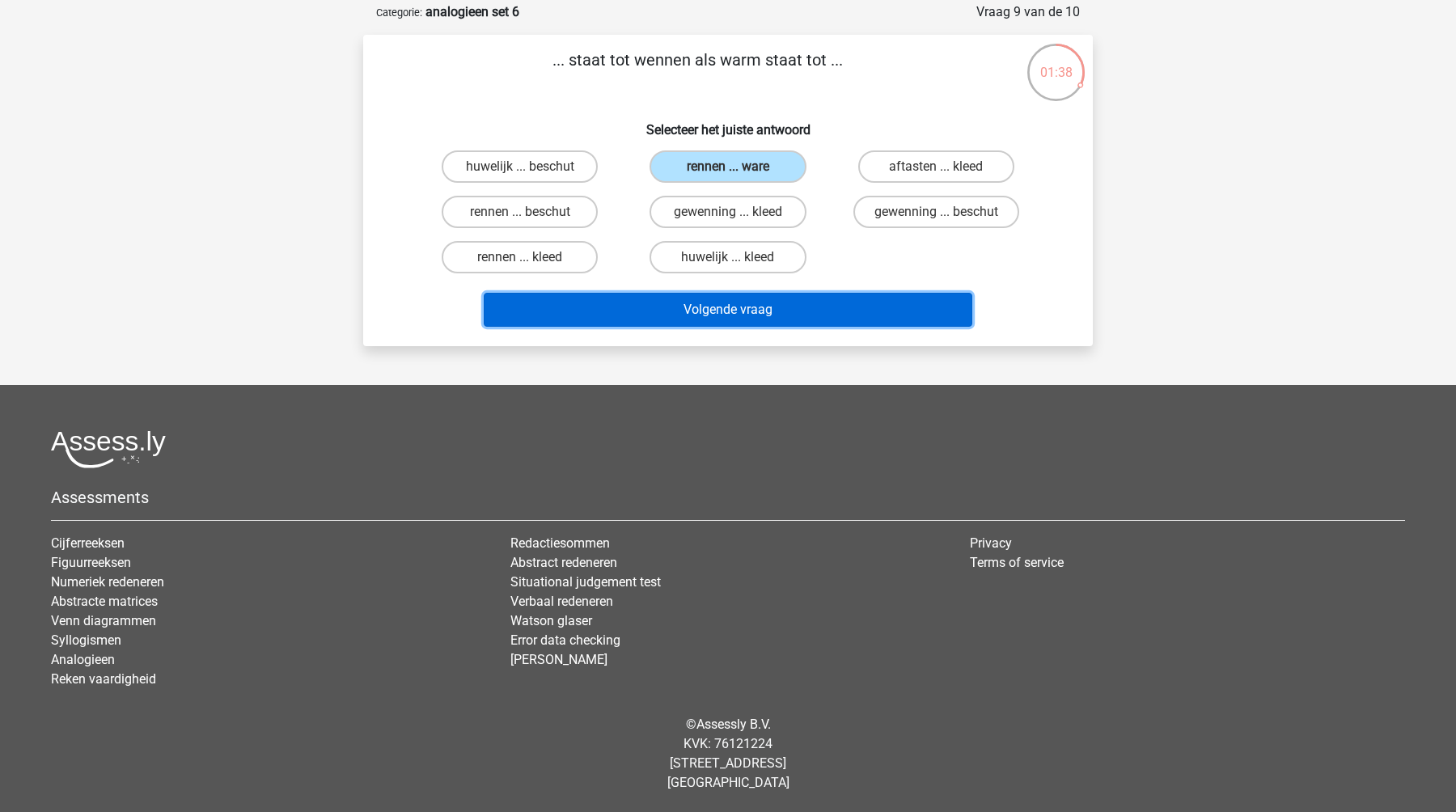
click at [675, 316] on button "Volgende vraag" at bounding box center [728, 310] width 490 height 34
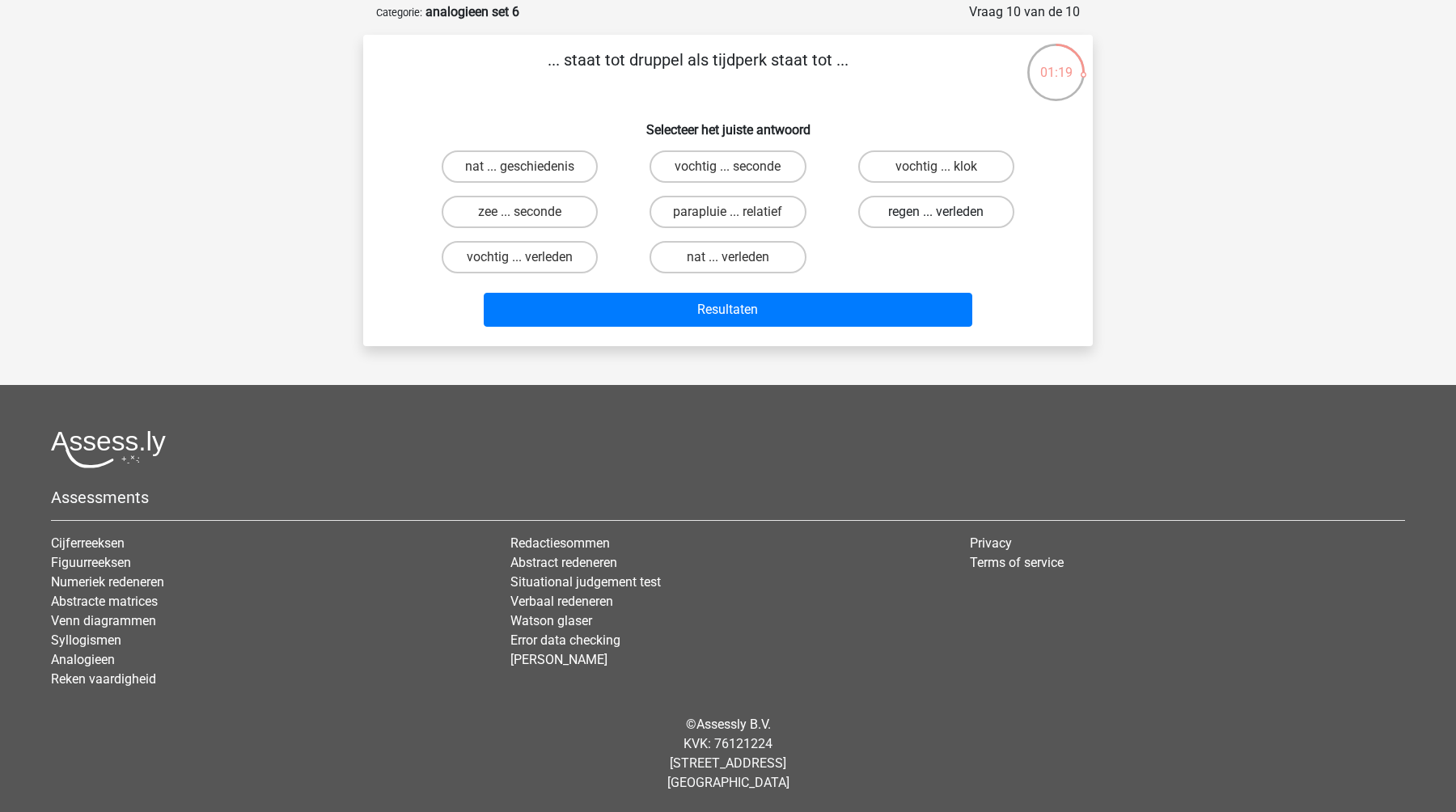
click at [895, 212] on label "regen ... verleden" at bounding box center [936, 211] width 156 height 33
click at [936, 212] on input "regen ... verleden" at bounding box center [941, 217] width 11 height 11
radio input "true"
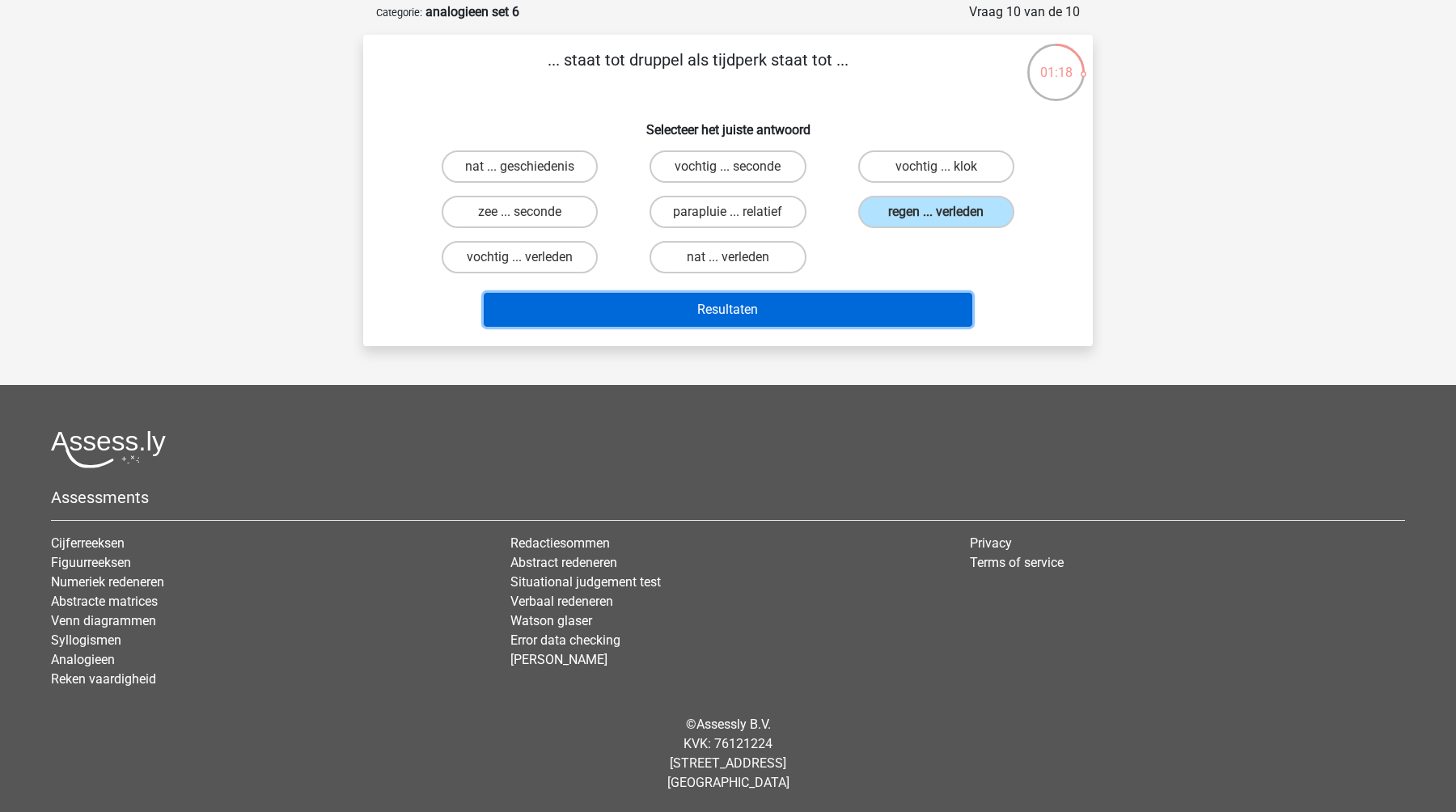
click at [850, 310] on button "Resultaten" at bounding box center [728, 310] width 490 height 34
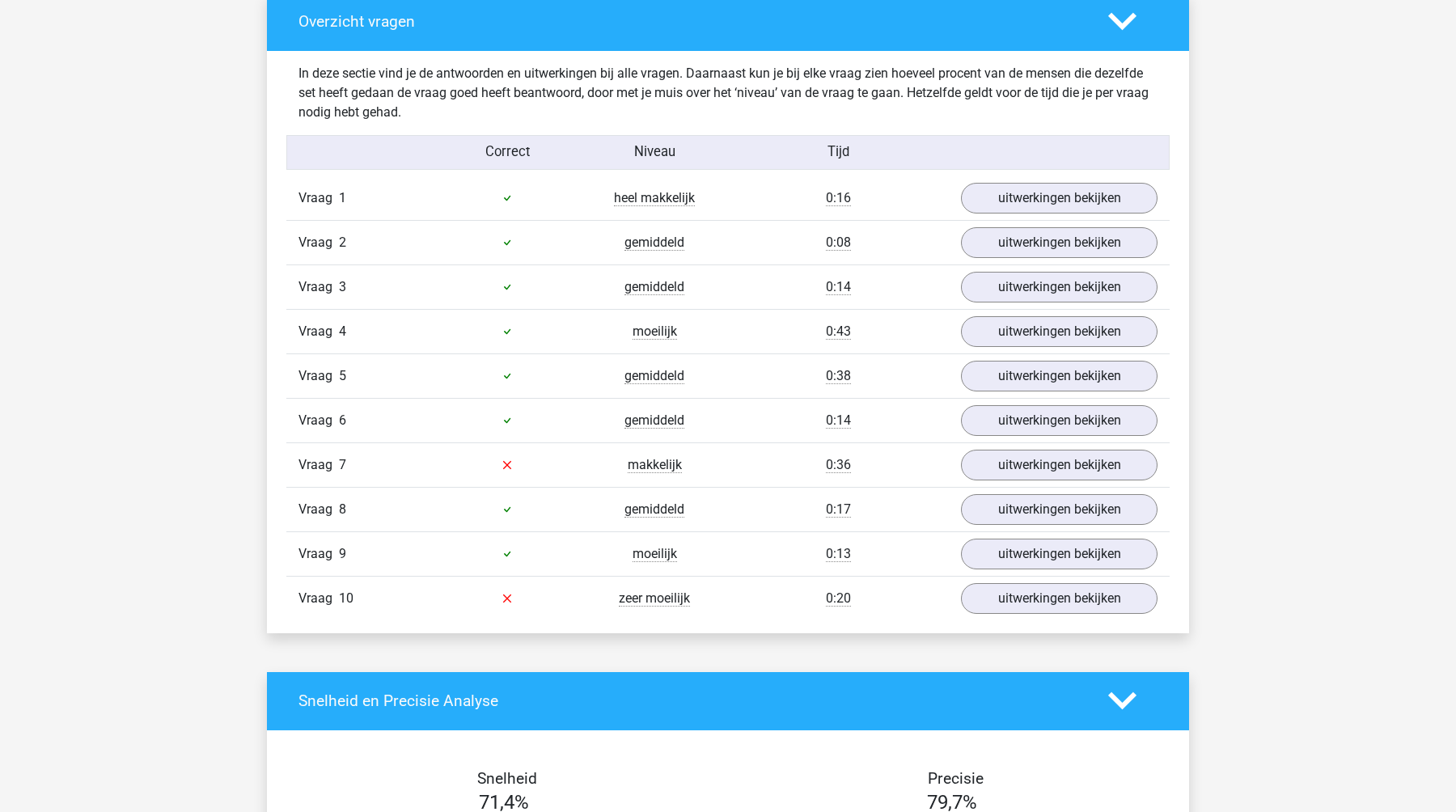
scroll to position [886, 0]
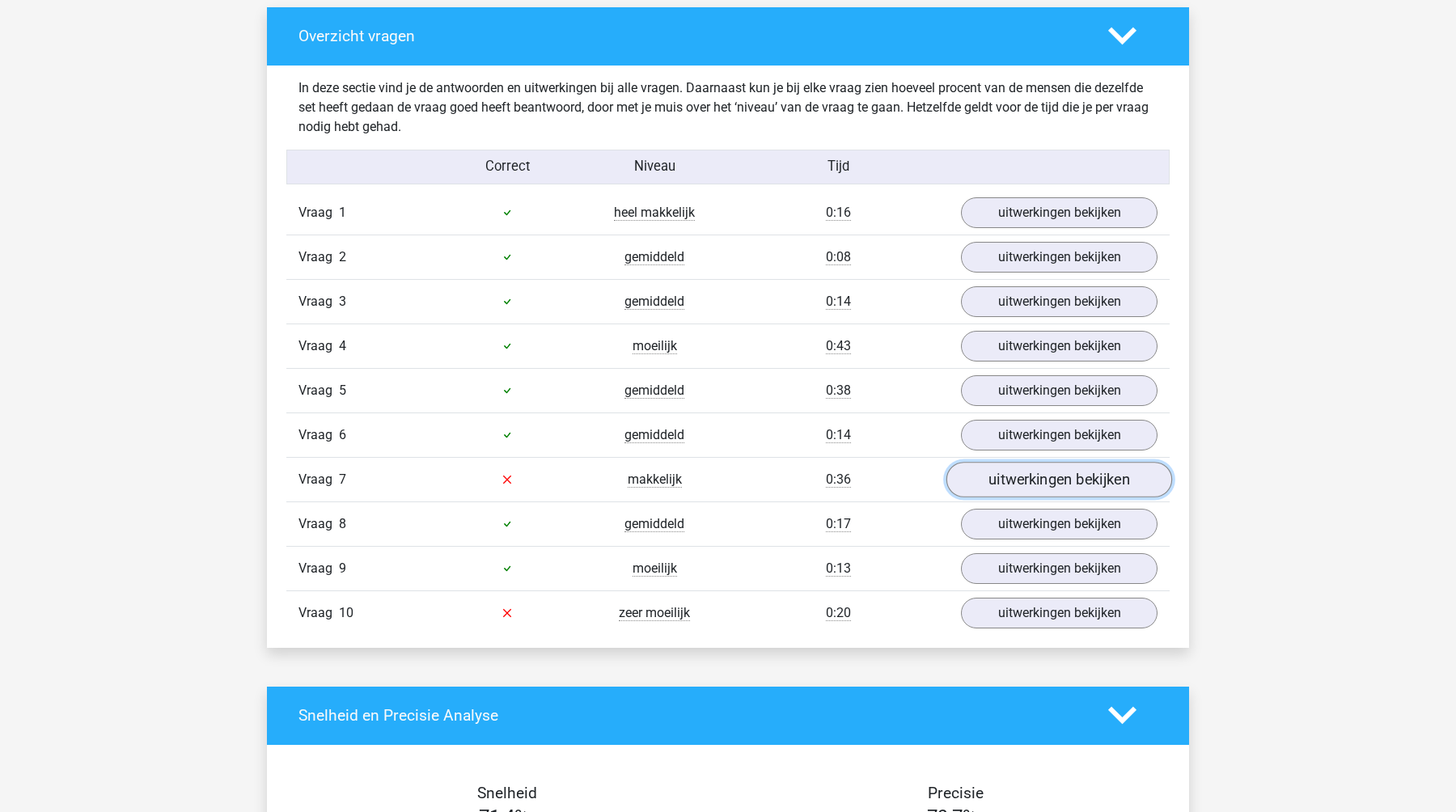
click at [1058, 491] on link "uitwerkingen bekijken" at bounding box center [1059, 480] width 226 height 36
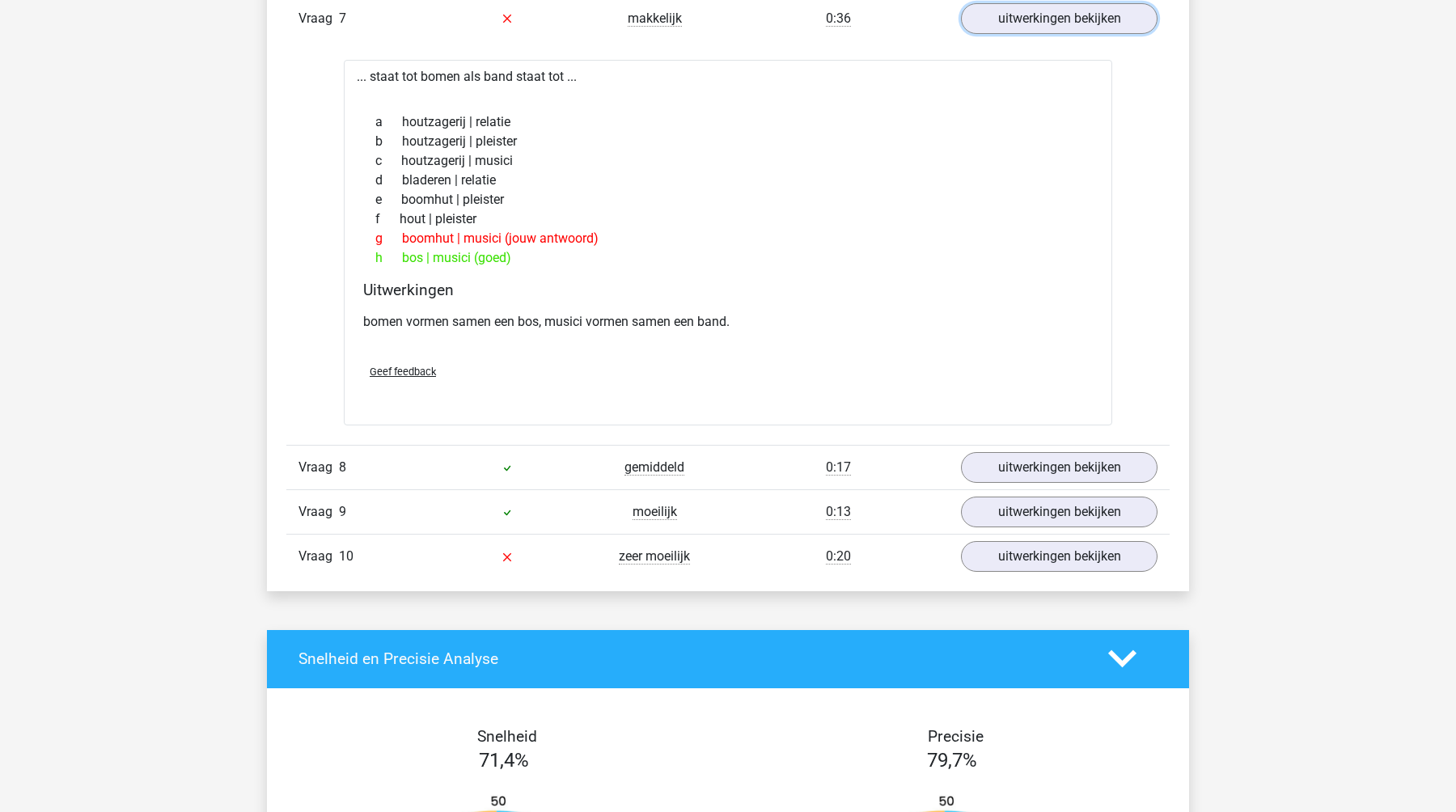
scroll to position [1361, 0]
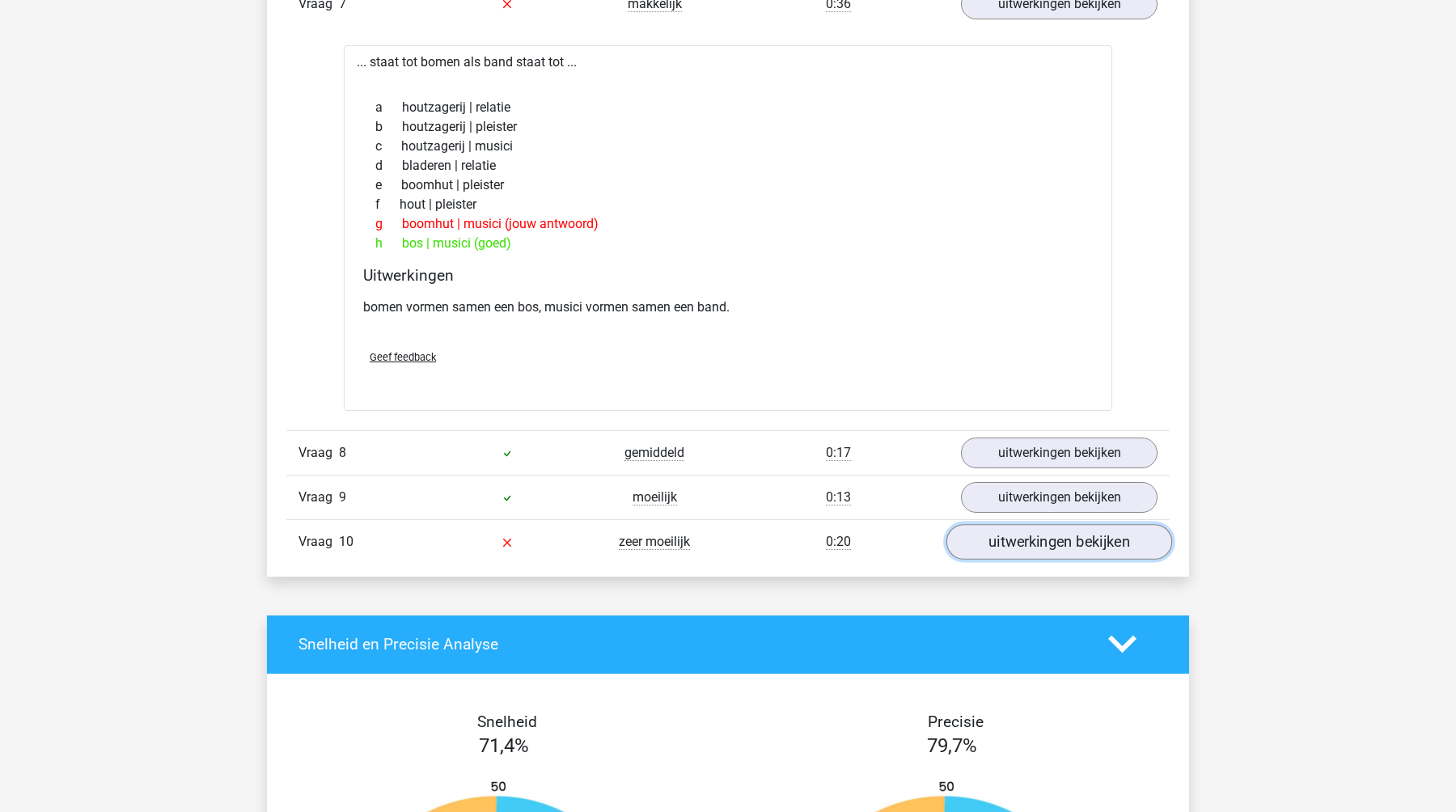
click at [1072, 544] on link "uitwerkingen bekijken" at bounding box center [1059, 542] width 226 height 36
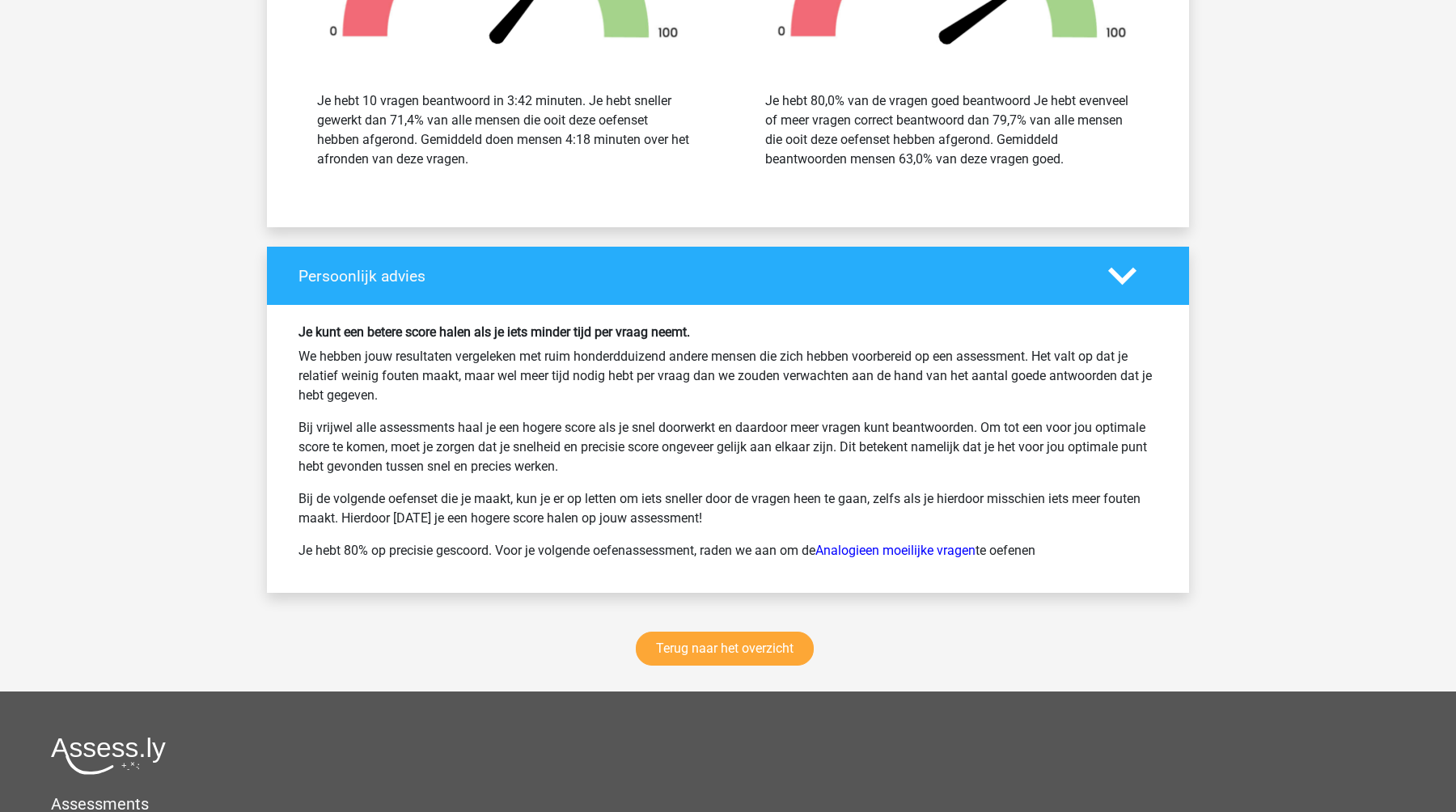
scroll to position [2672, 0]
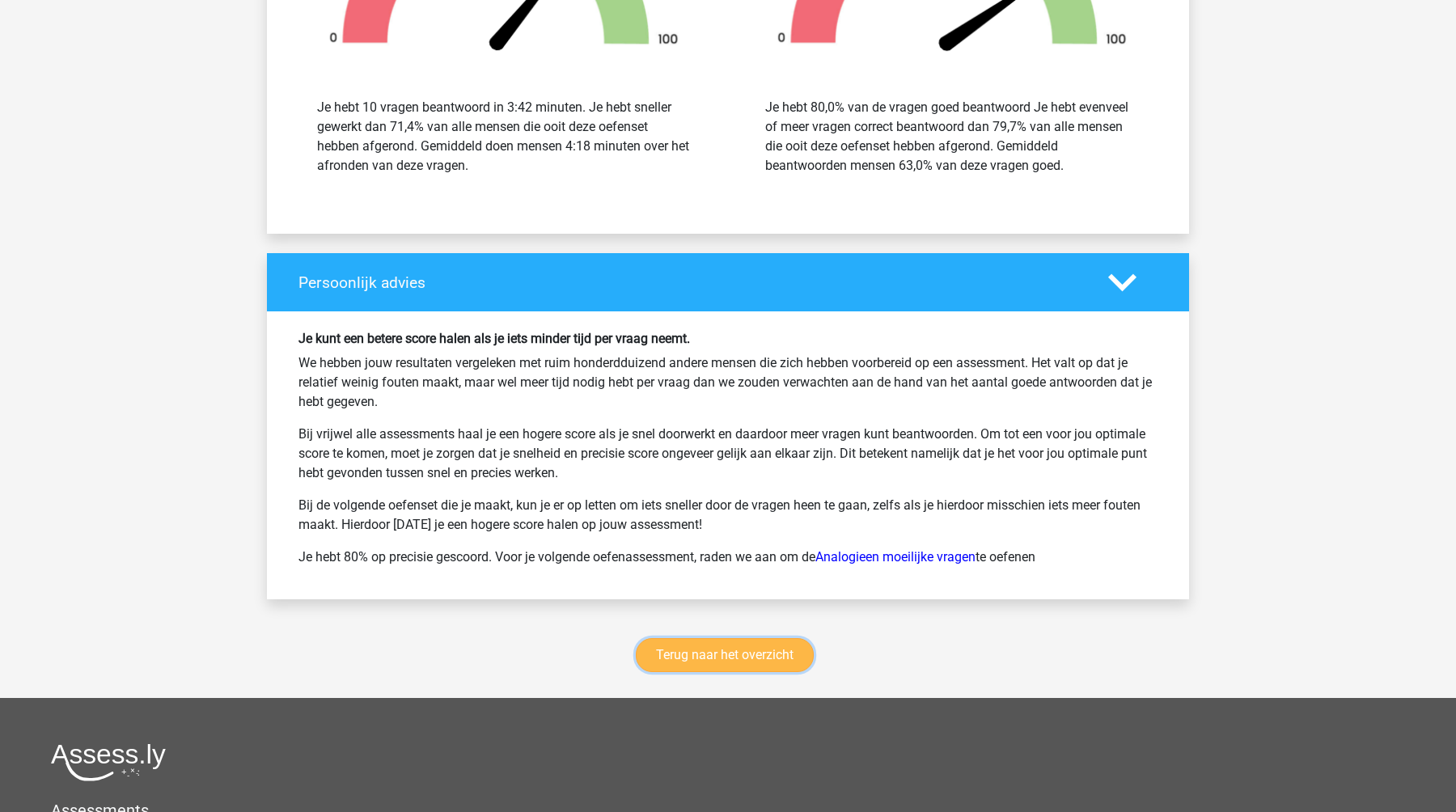
click at [733, 649] on link "Terug naar het overzicht" at bounding box center [724, 655] width 178 height 34
